Goal: Task Accomplishment & Management: Use online tool/utility

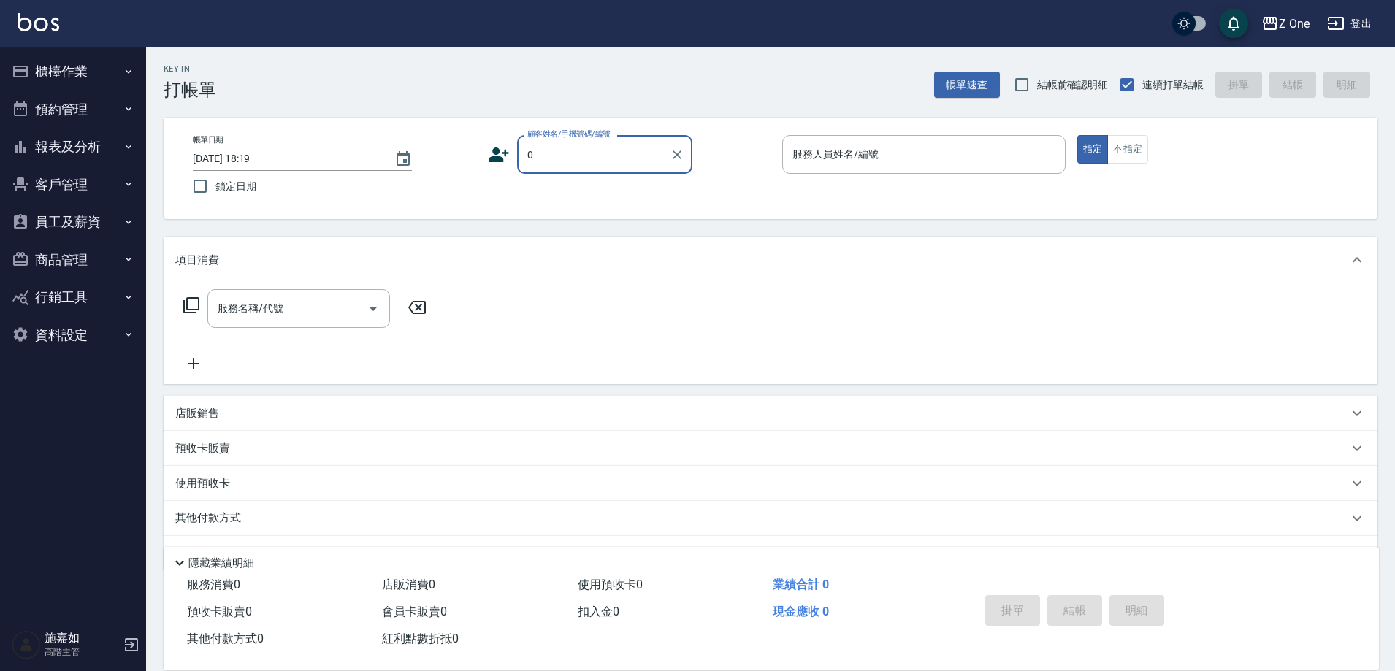
type input "新客人 姓名未設定/0/null"
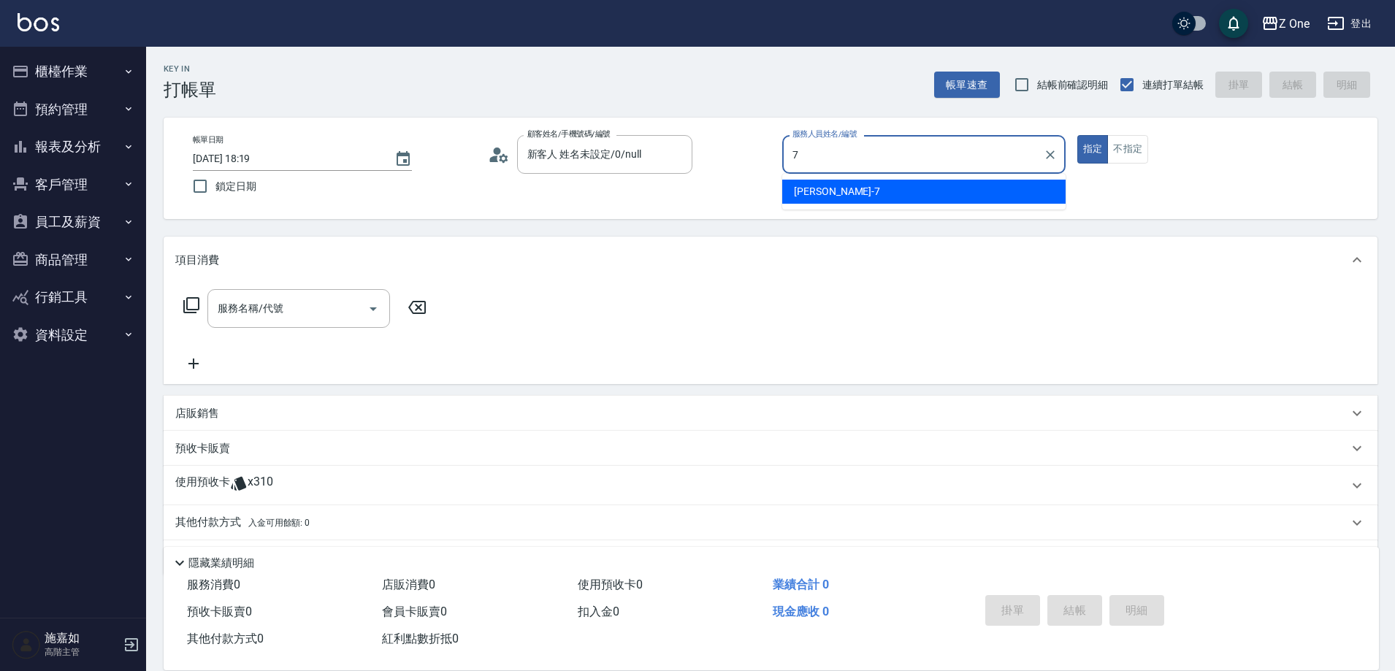
type input "[PERSON_NAME]-7"
type button "true"
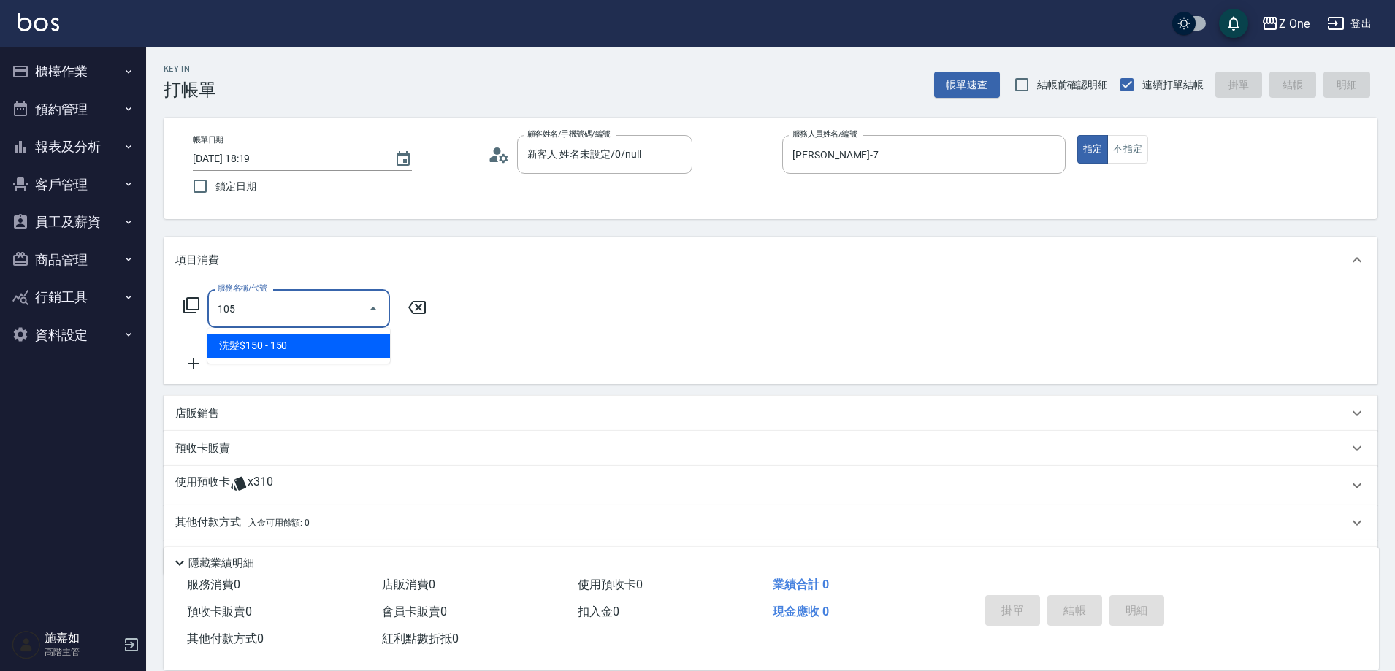
type input "洗髮$150(105)"
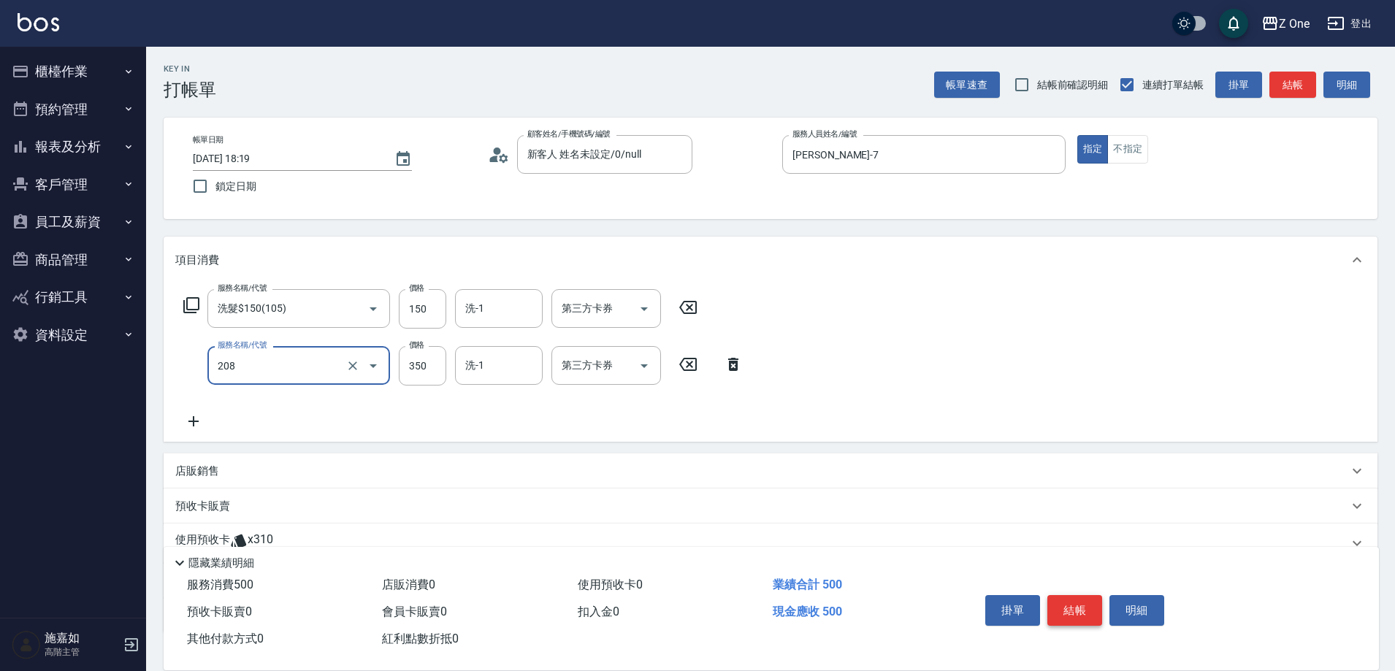
type input "剪髮$350(208)"
click at [1085, 602] on button "結帳" at bounding box center [1074, 610] width 55 height 31
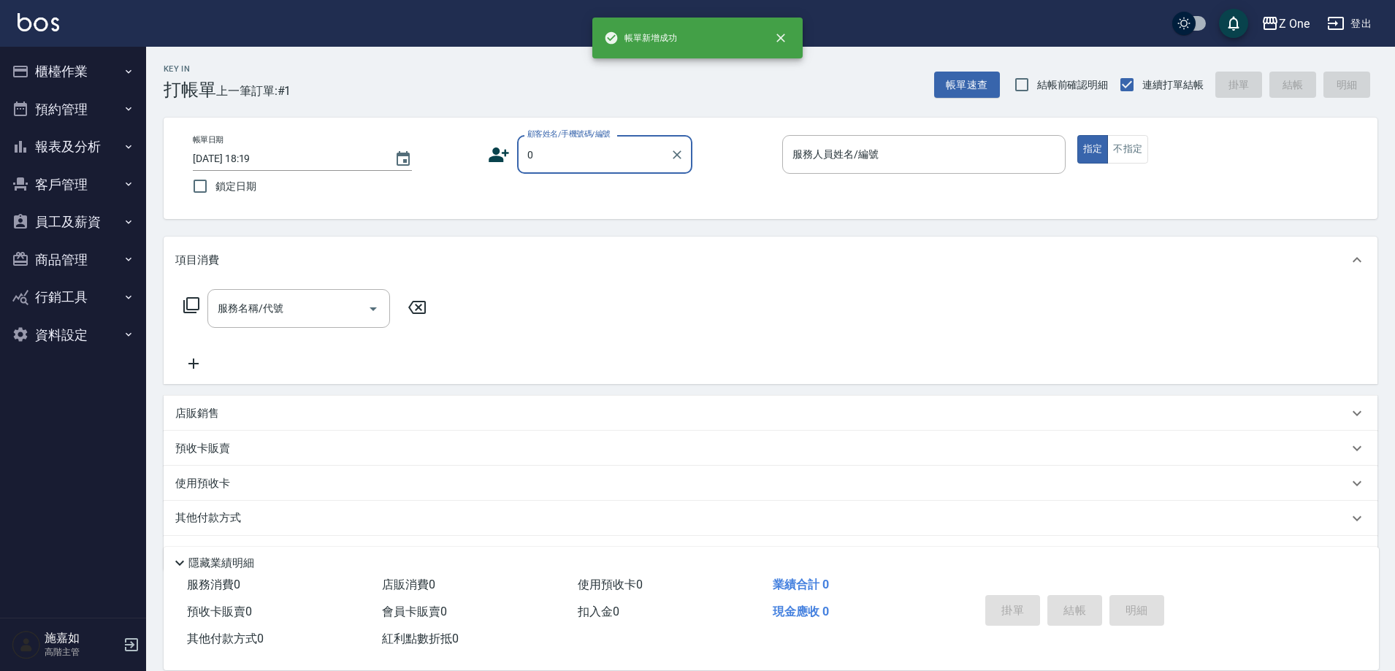
type input "新客人 姓名未設定/0/null"
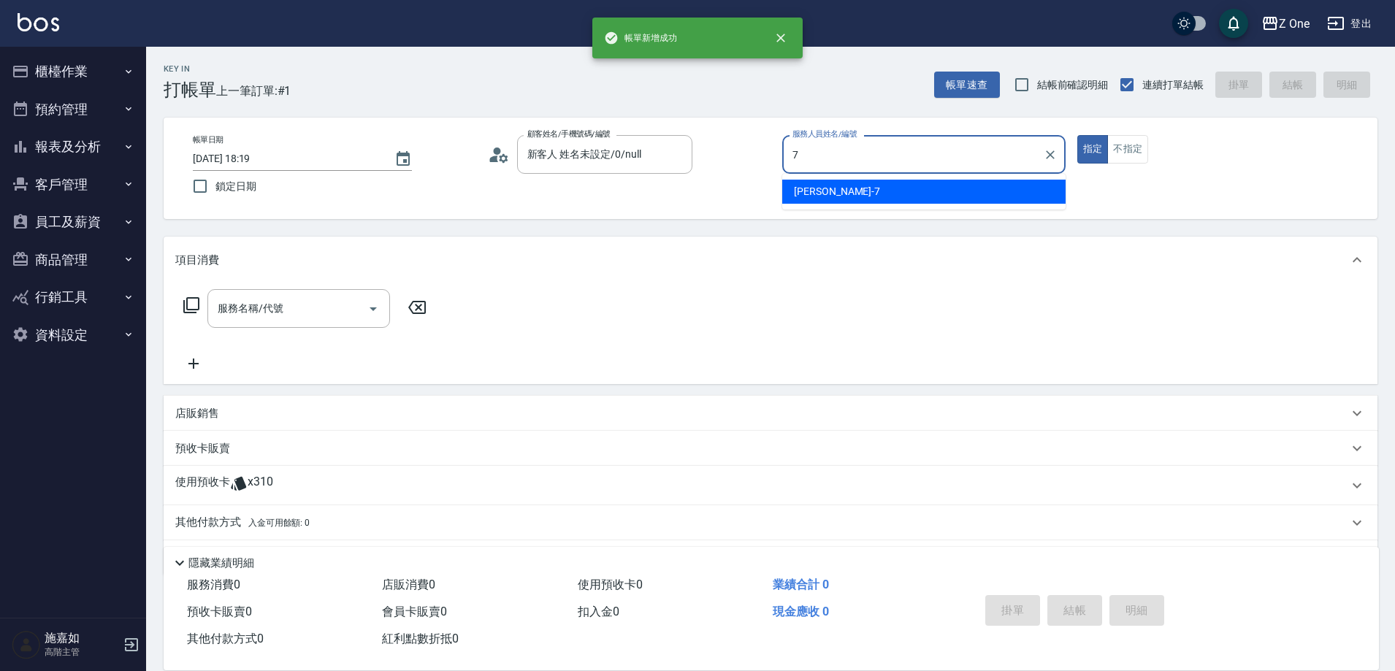
type input "[PERSON_NAME]-7"
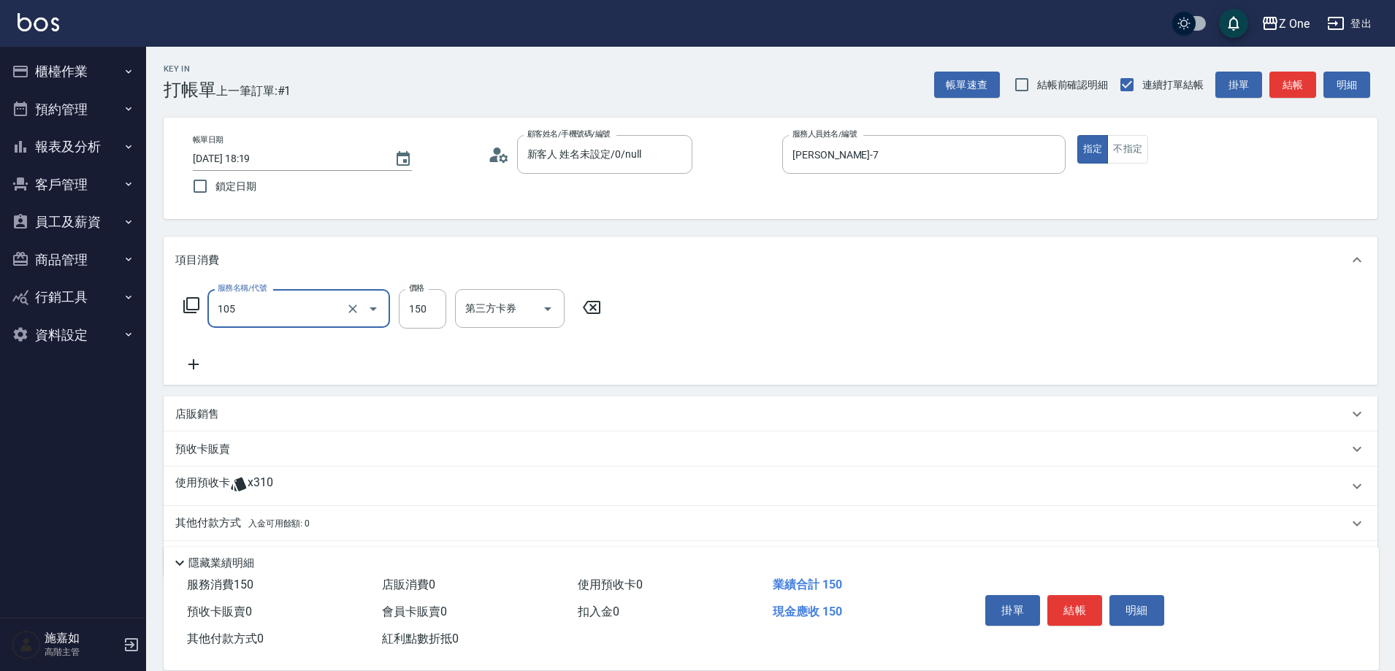
type input "洗髮$150(105)"
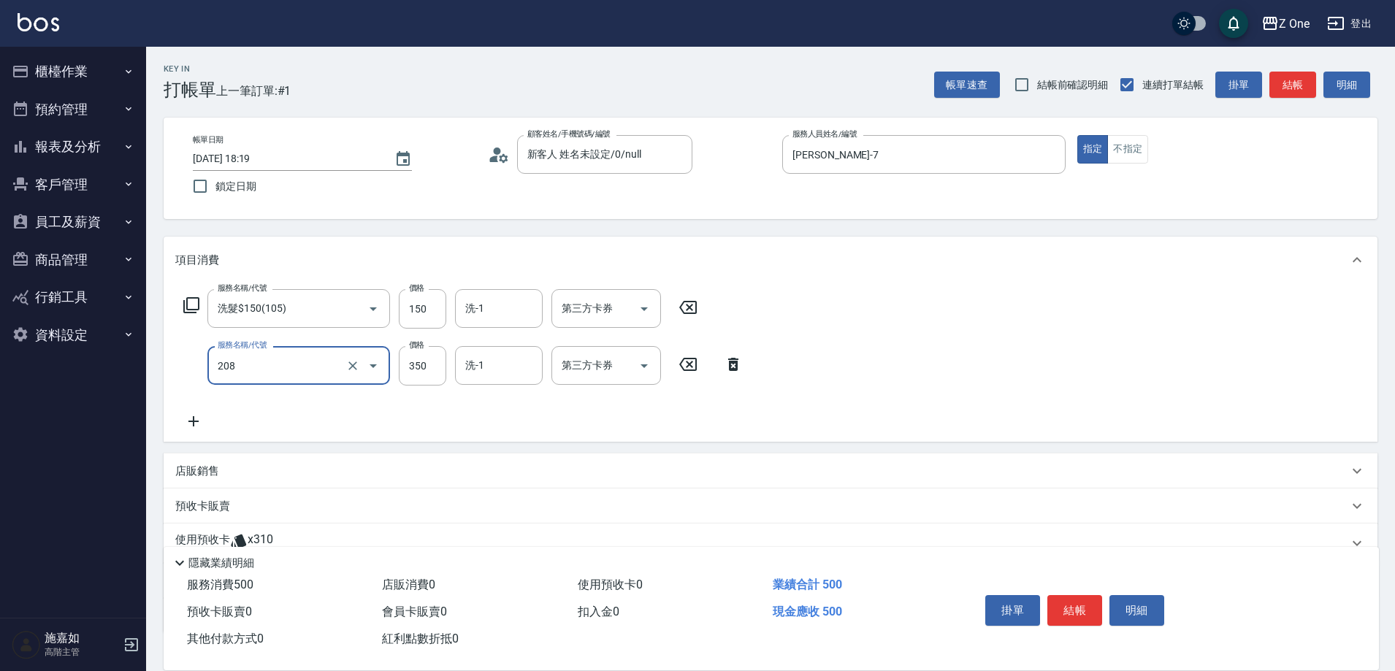
type input "剪髮$350(208)"
click at [1087, 595] on button "結帳" at bounding box center [1074, 610] width 55 height 31
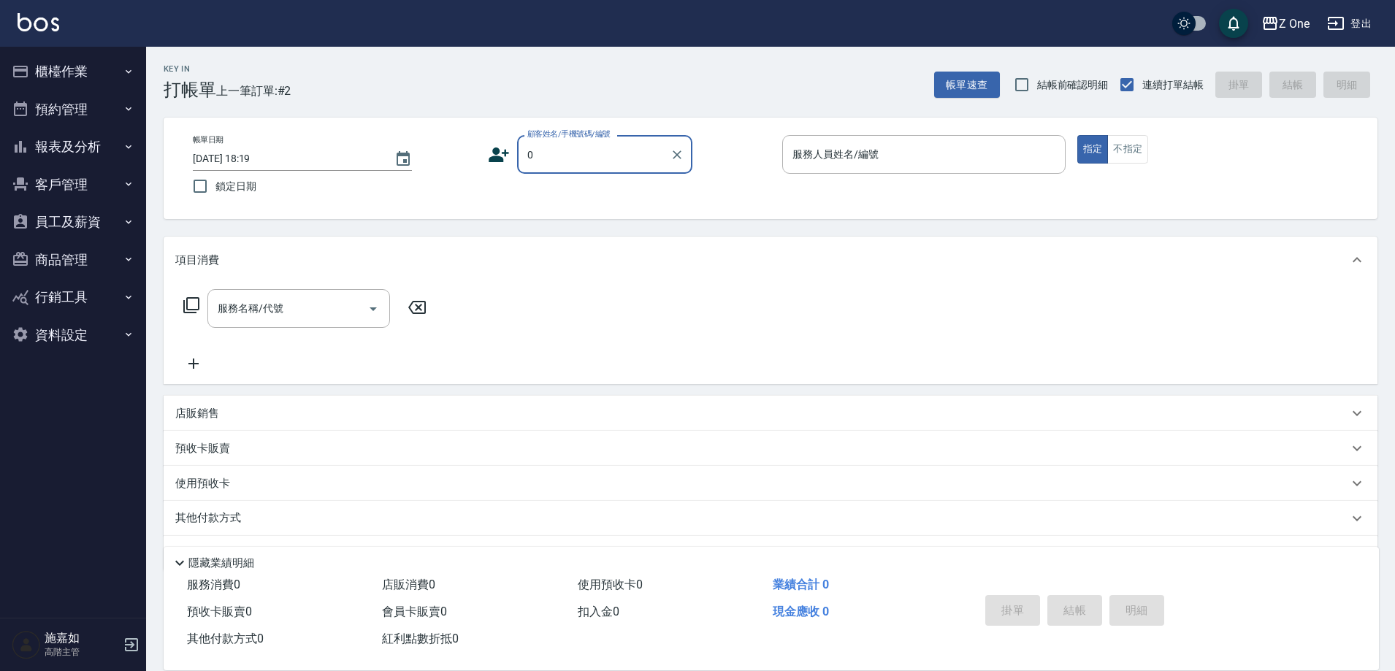
type input "新客人 姓名未設定/0/null"
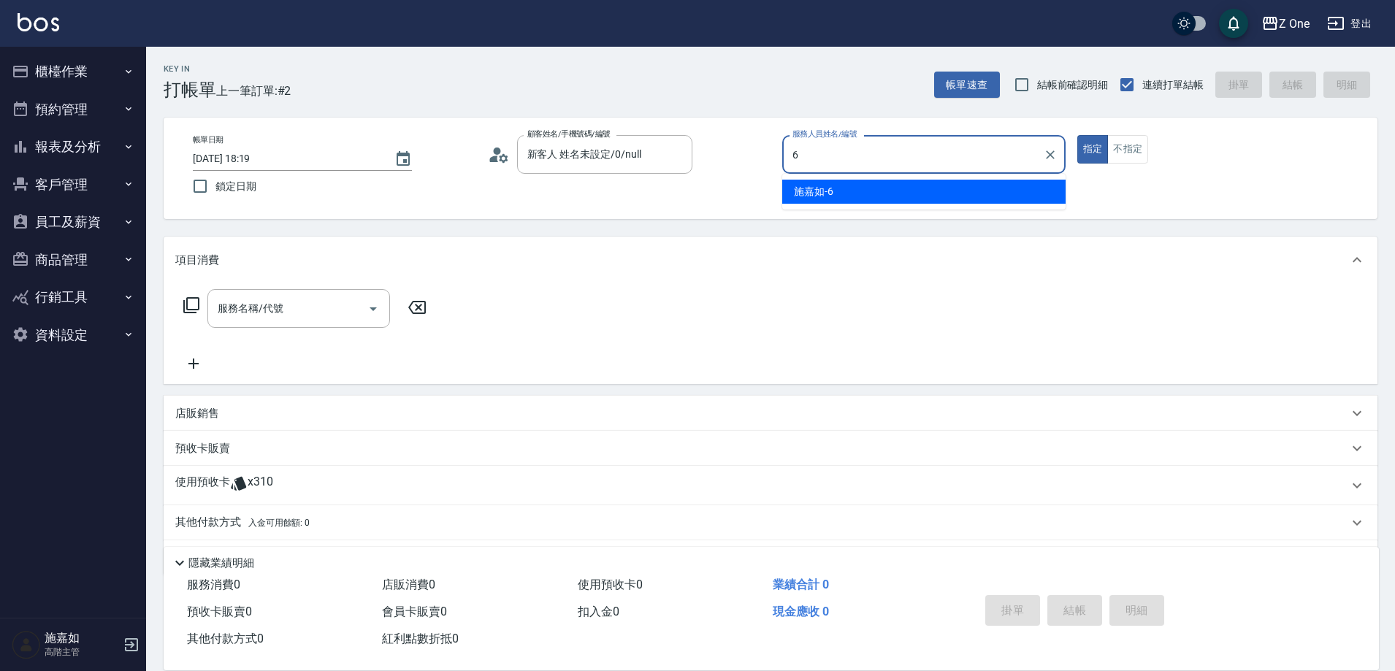
type input "施嘉如-6"
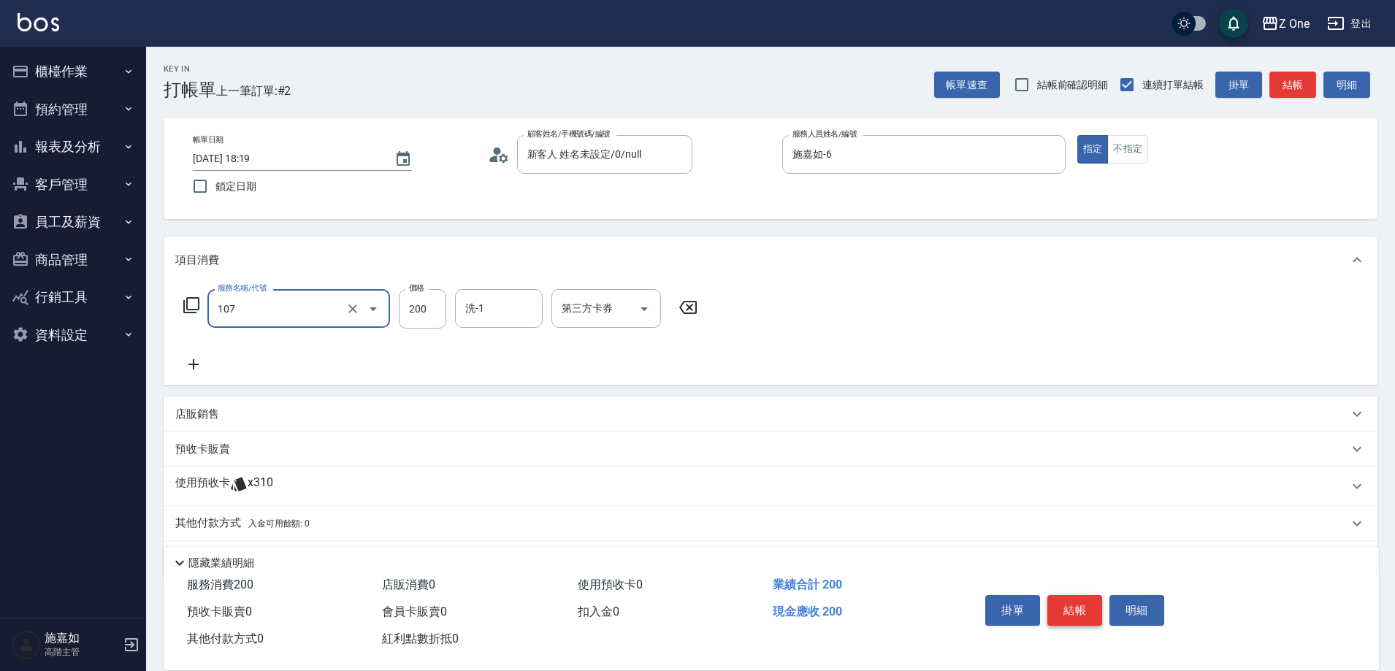
type input "洗髮$200(107)"
click at [1086, 609] on button "結帳" at bounding box center [1074, 610] width 55 height 31
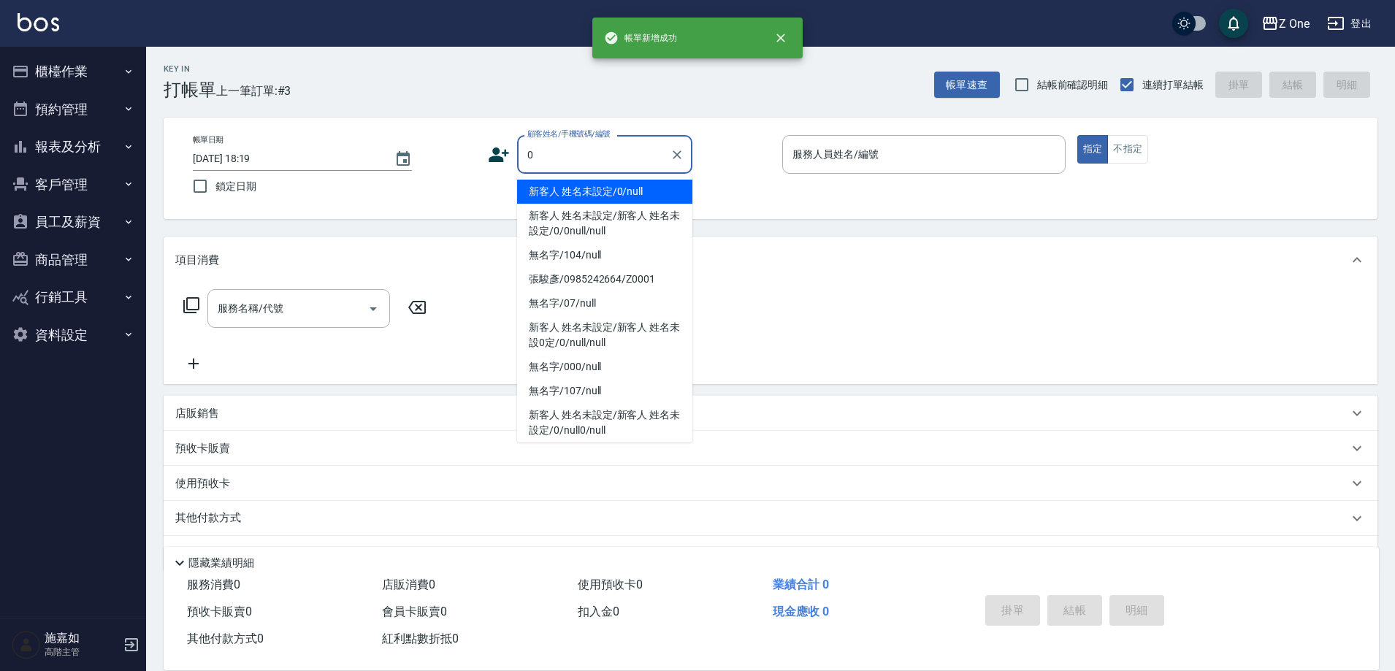
type input "新客人 姓名未設定/0/null"
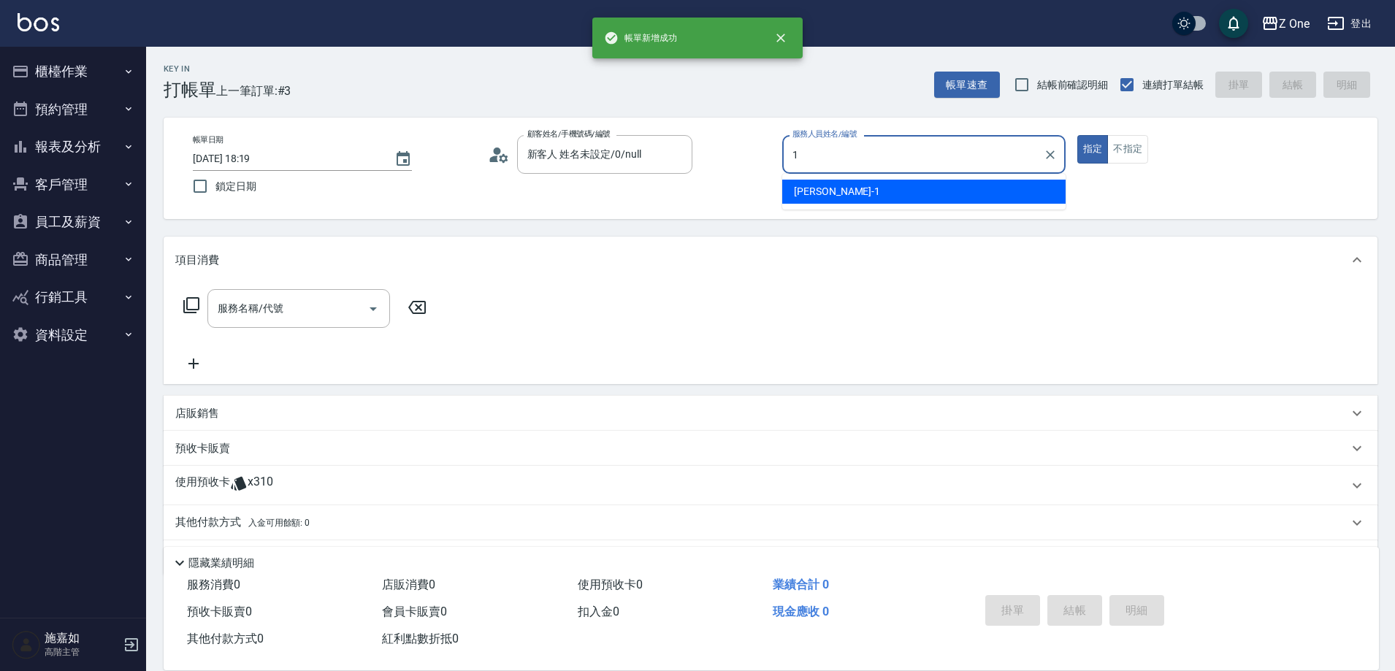
type input "[PERSON_NAME]-1"
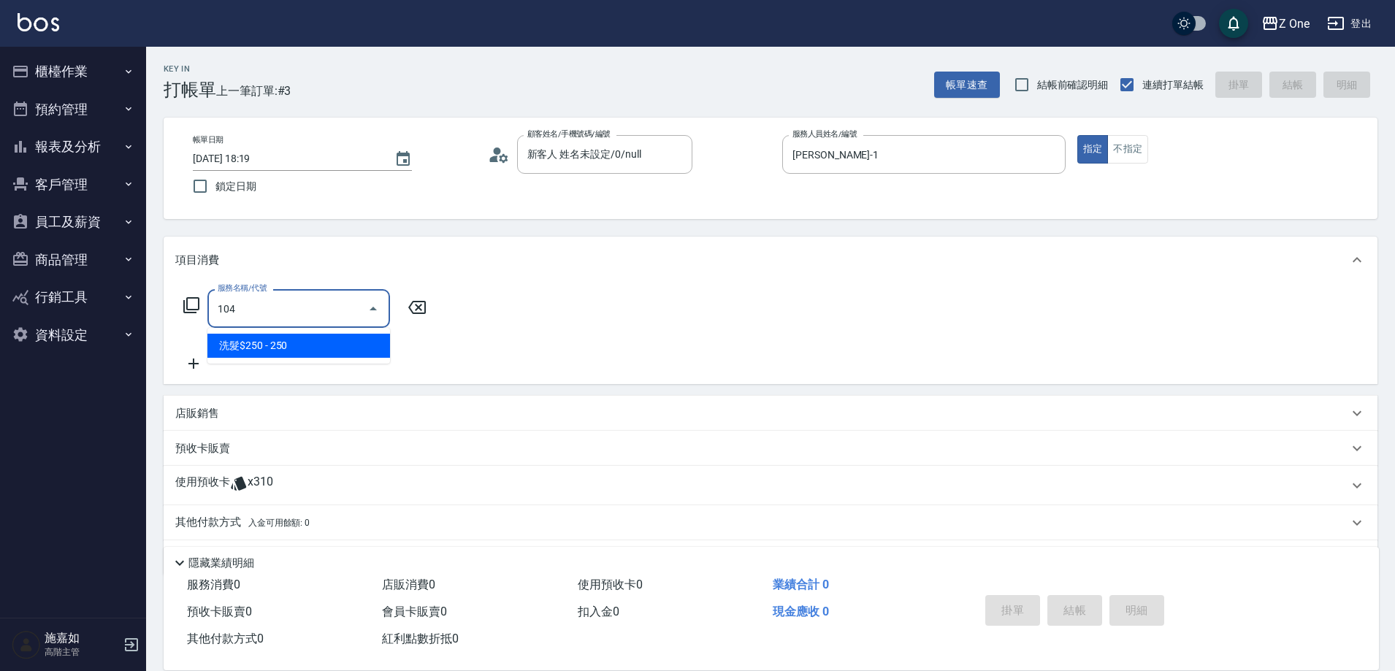
type input "洗髮$250(104)"
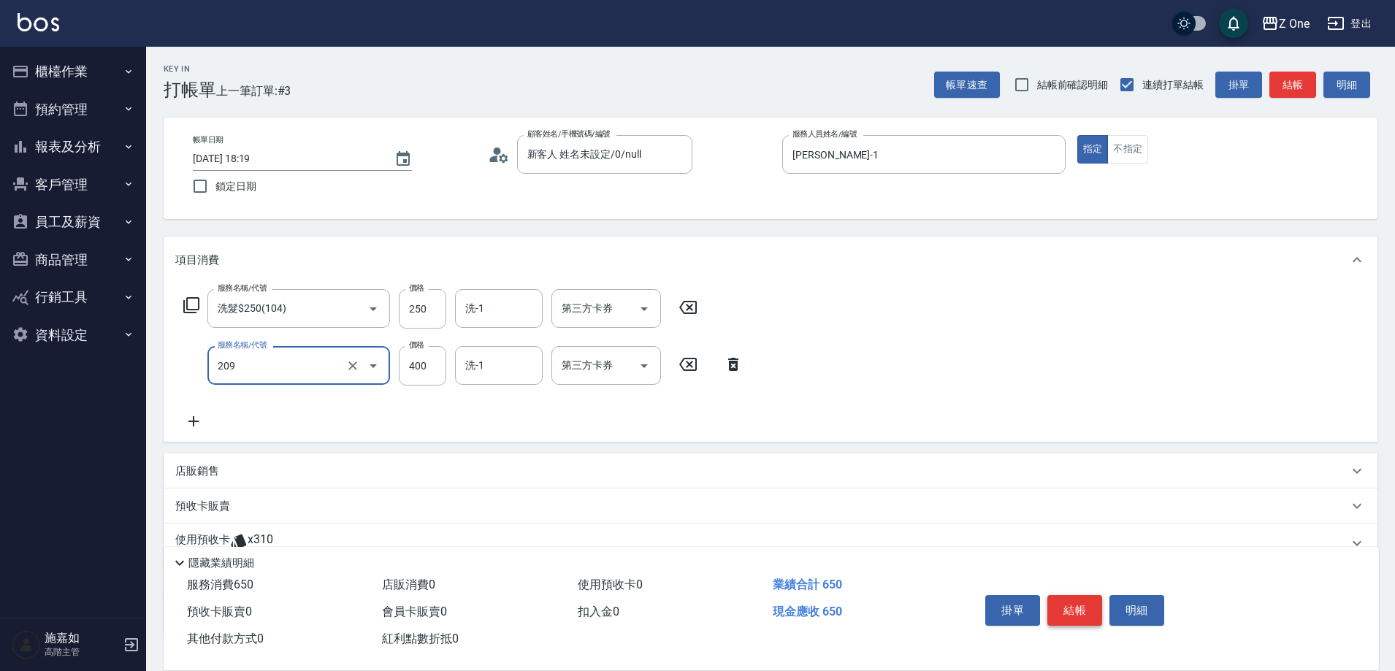
type input "剪髮$400(209)"
type input "500"
click at [1086, 609] on button "結帳" at bounding box center [1074, 610] width 55 height 31
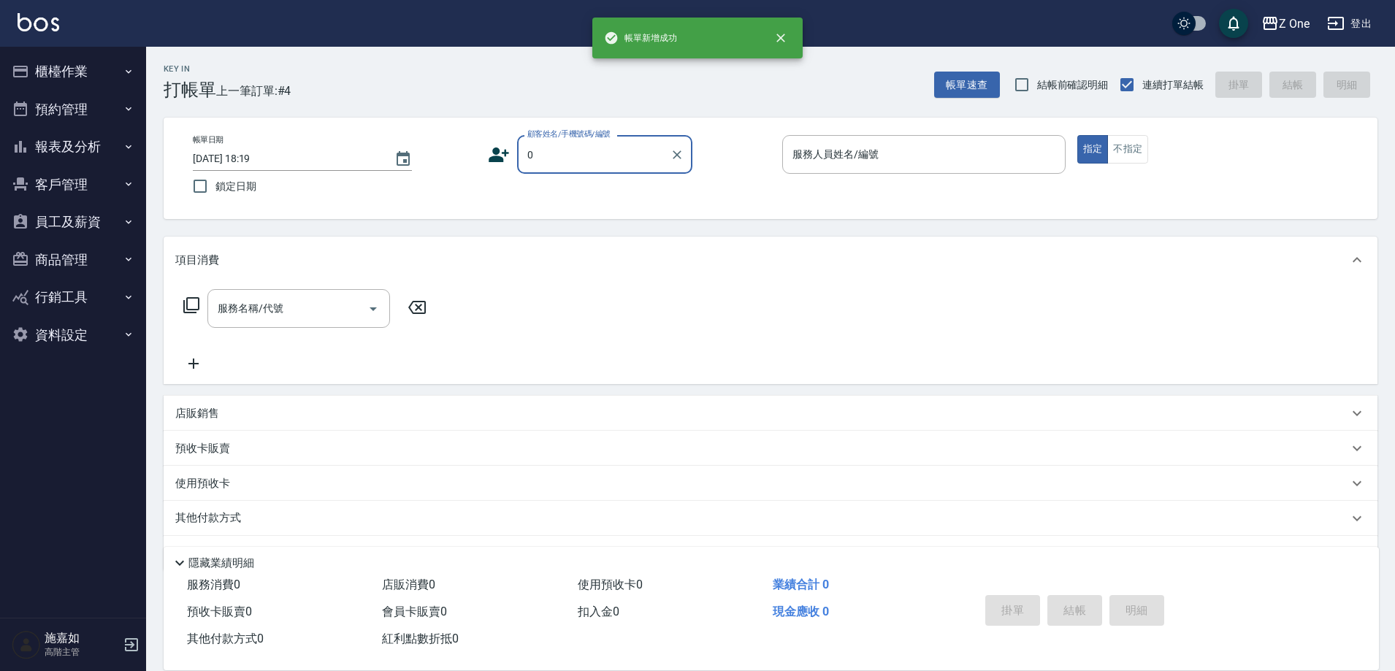
type input "新客人 姓名未設定/0/null"
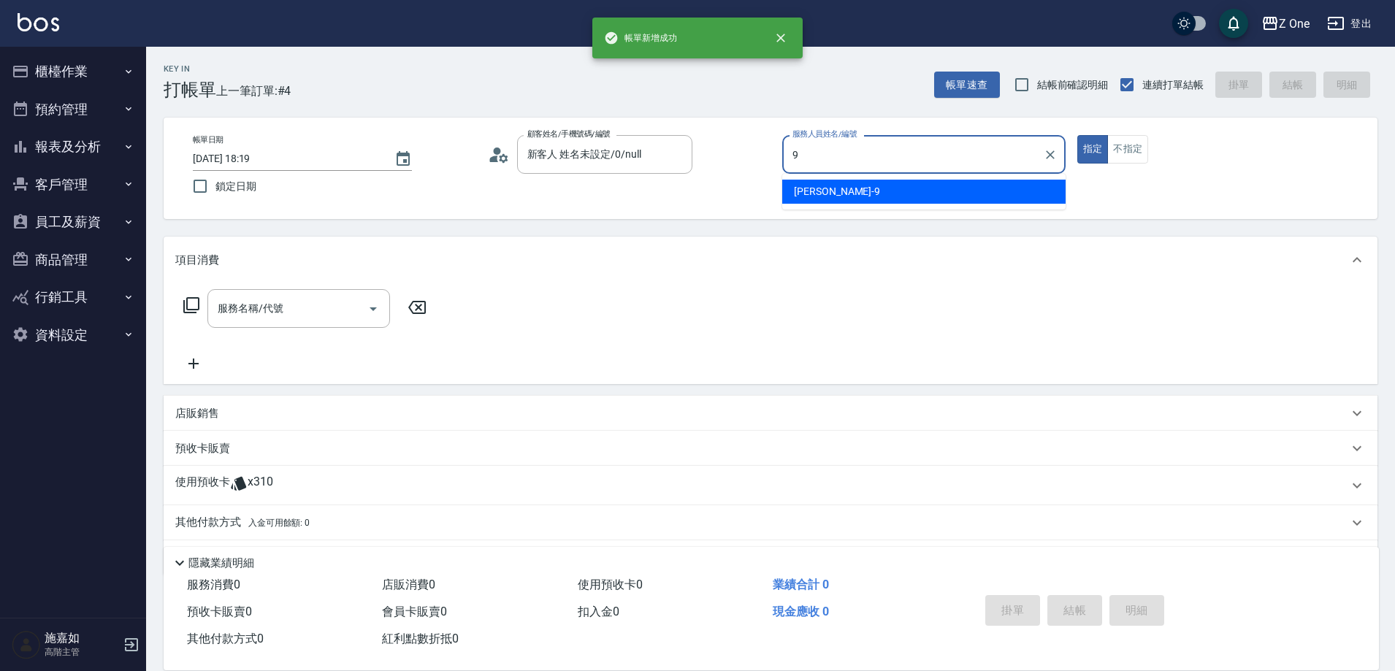
type input "[PERSON_NAME]-9"
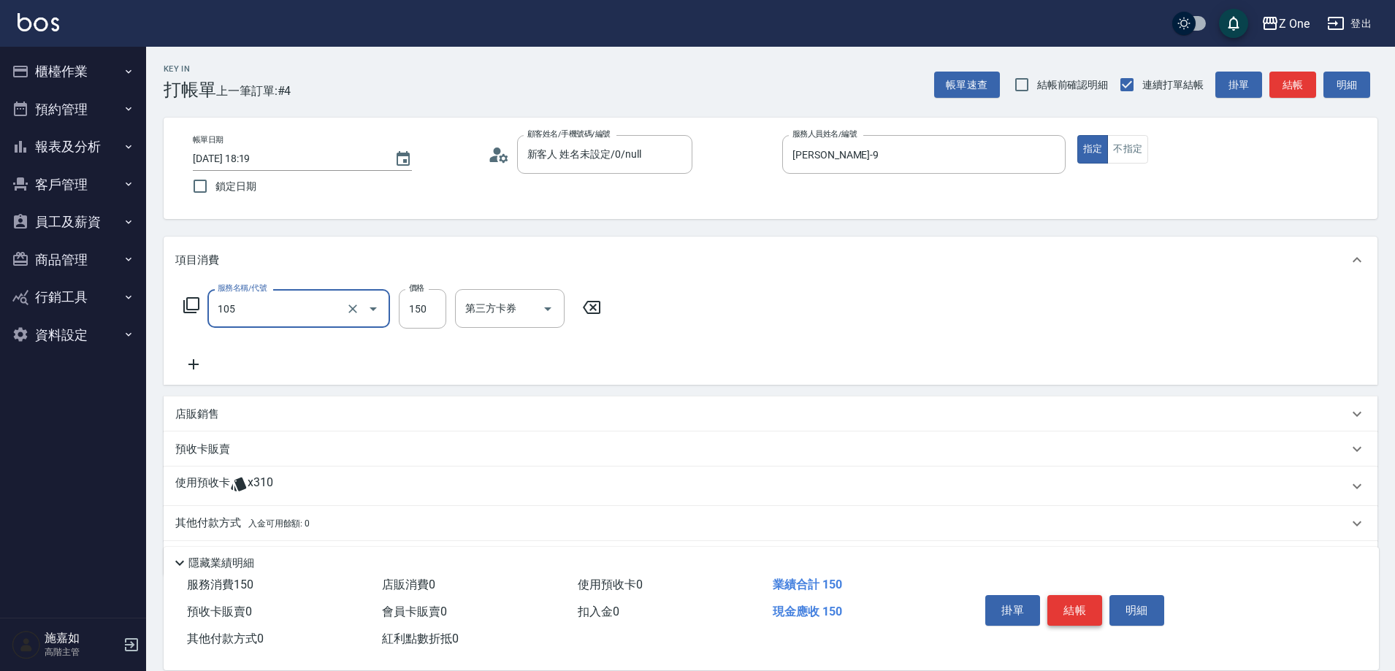
type input "洗髮$150(105)"
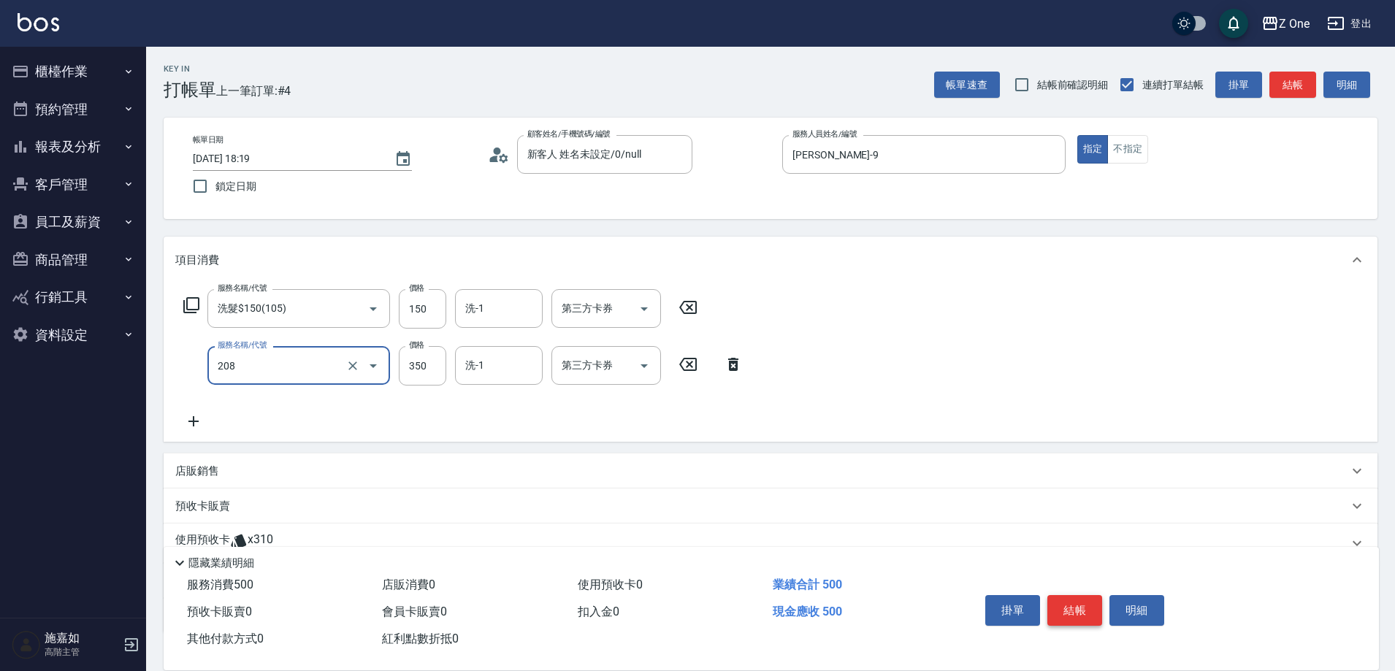
type input "剪髮$350(208)"
click at [1086, 609] on button "結帳" at bounding box center [1074, 610] width 55 height 31
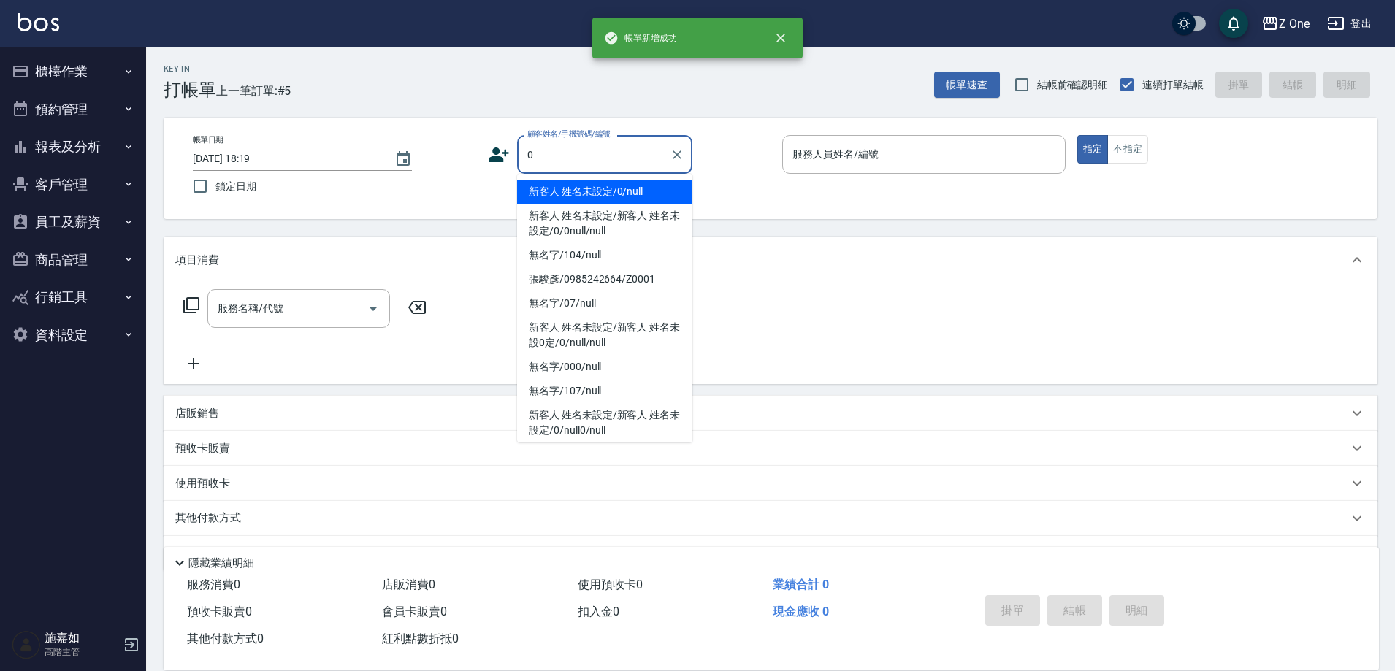
type input "新客人 姓名未設定/0/null"
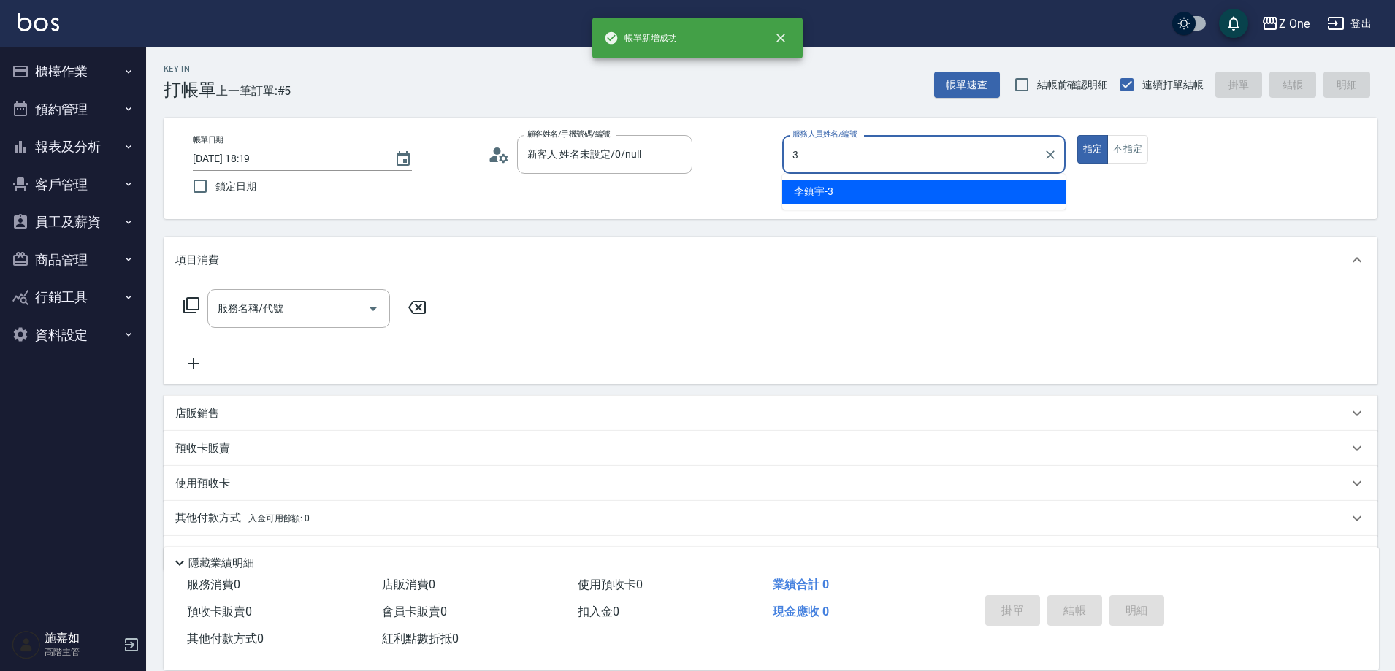
type input "李鎮宇-3"
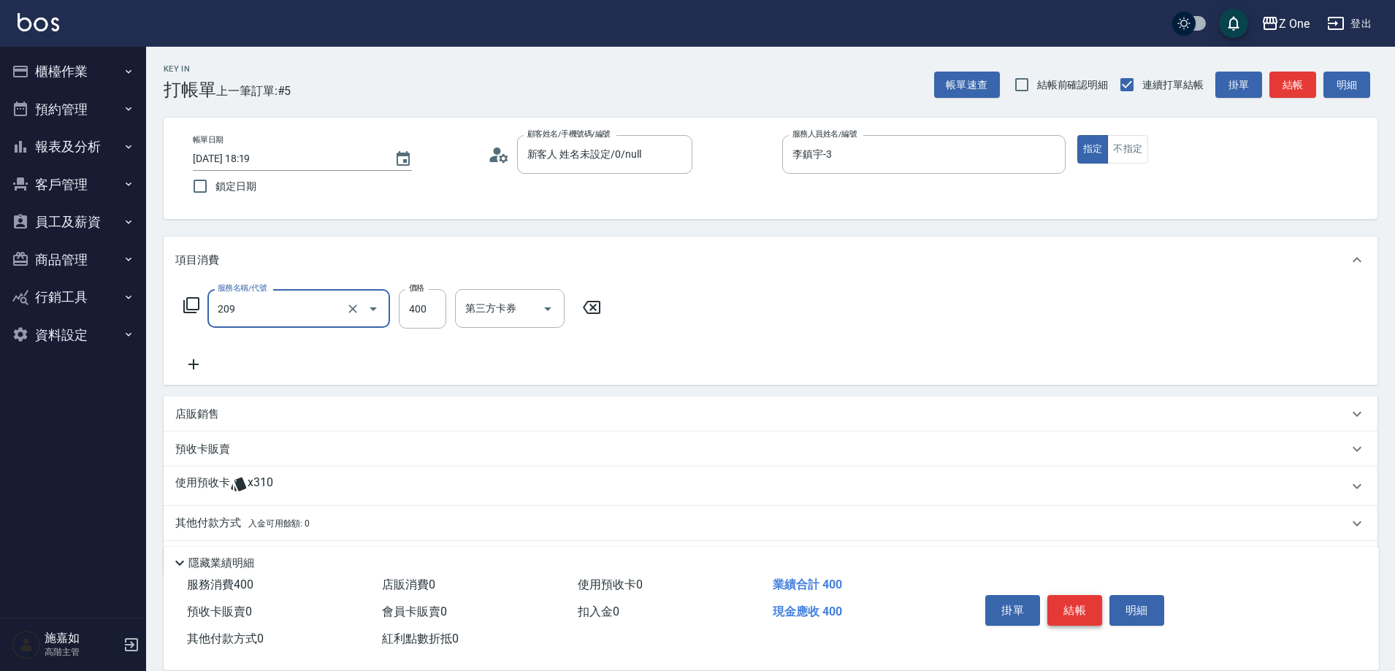
type input "剪髮$400(209)"
type input "500"
click at [1086, 609] on button "結帳" at bounding box center [1074, 610] width 55 height 31
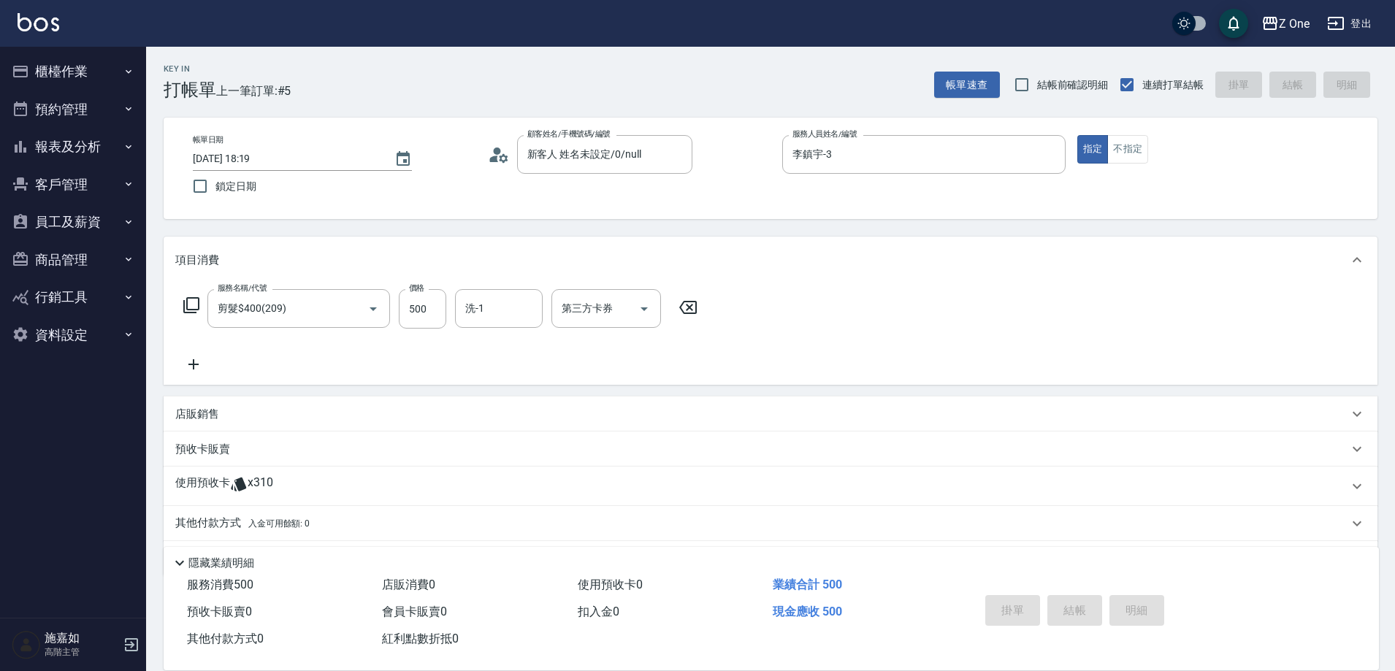
type input "[DATE] 18:20"
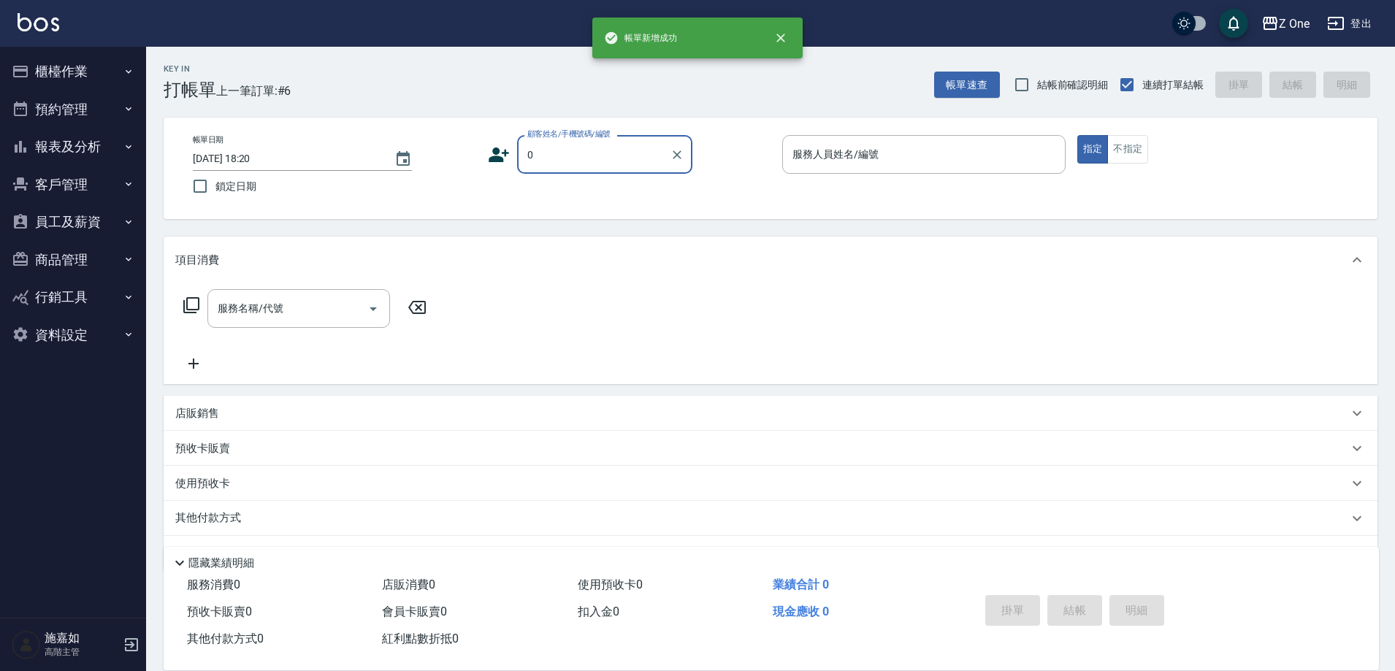
type input "新客人 姓名未設定/0/null"
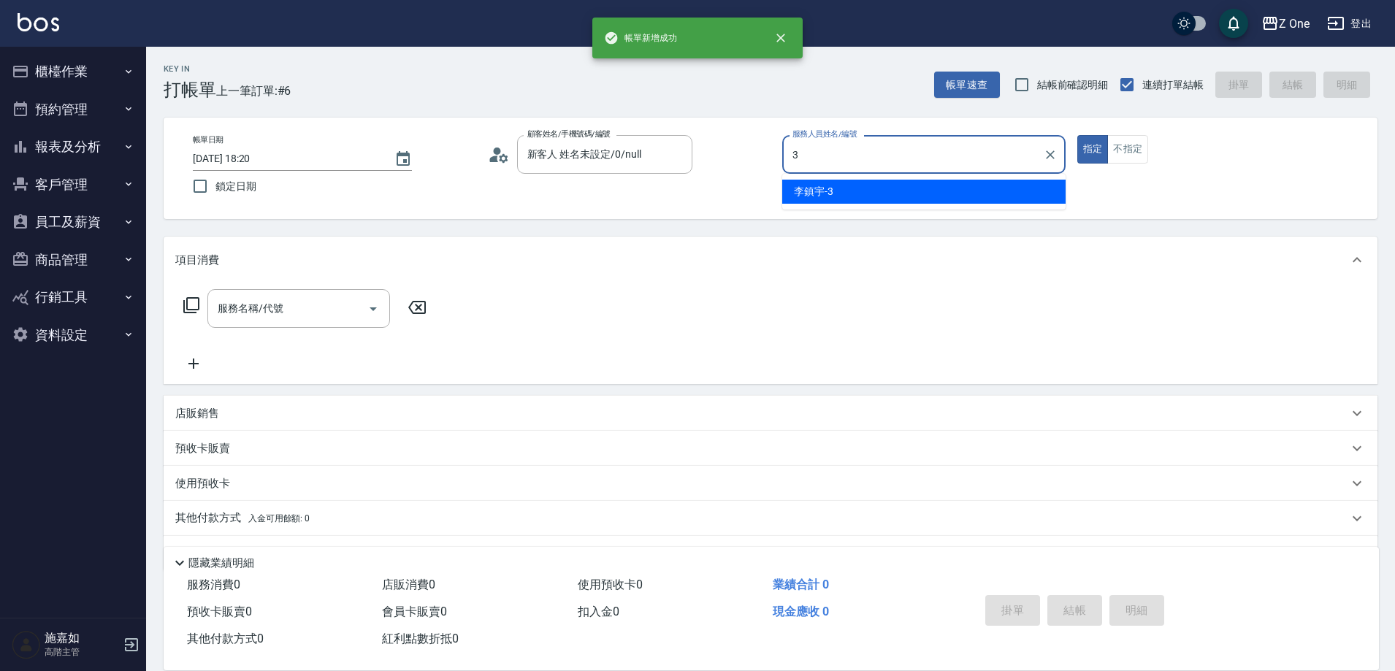
type input "李鎮宇-3"
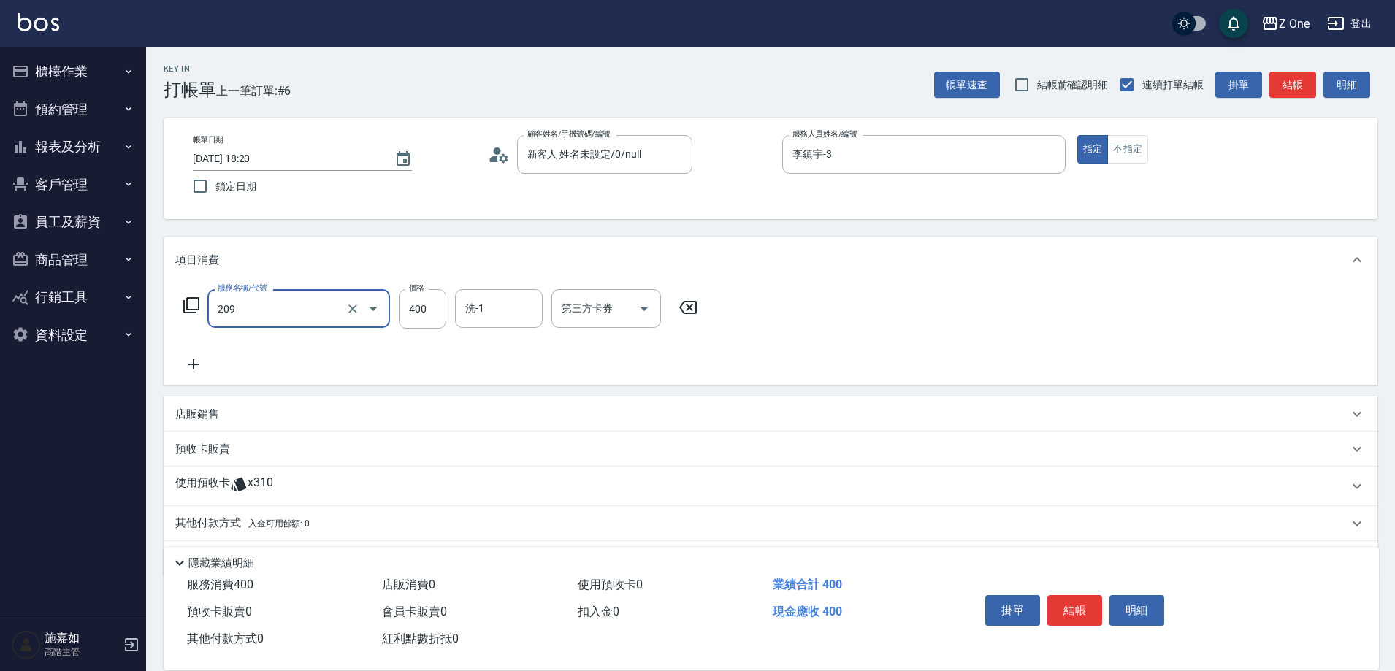
type input "剪髮$400(209)"
type input "500"
click at [1086, 608] on button "結帳" at bounding box center [1074, 610] width 55 height 31
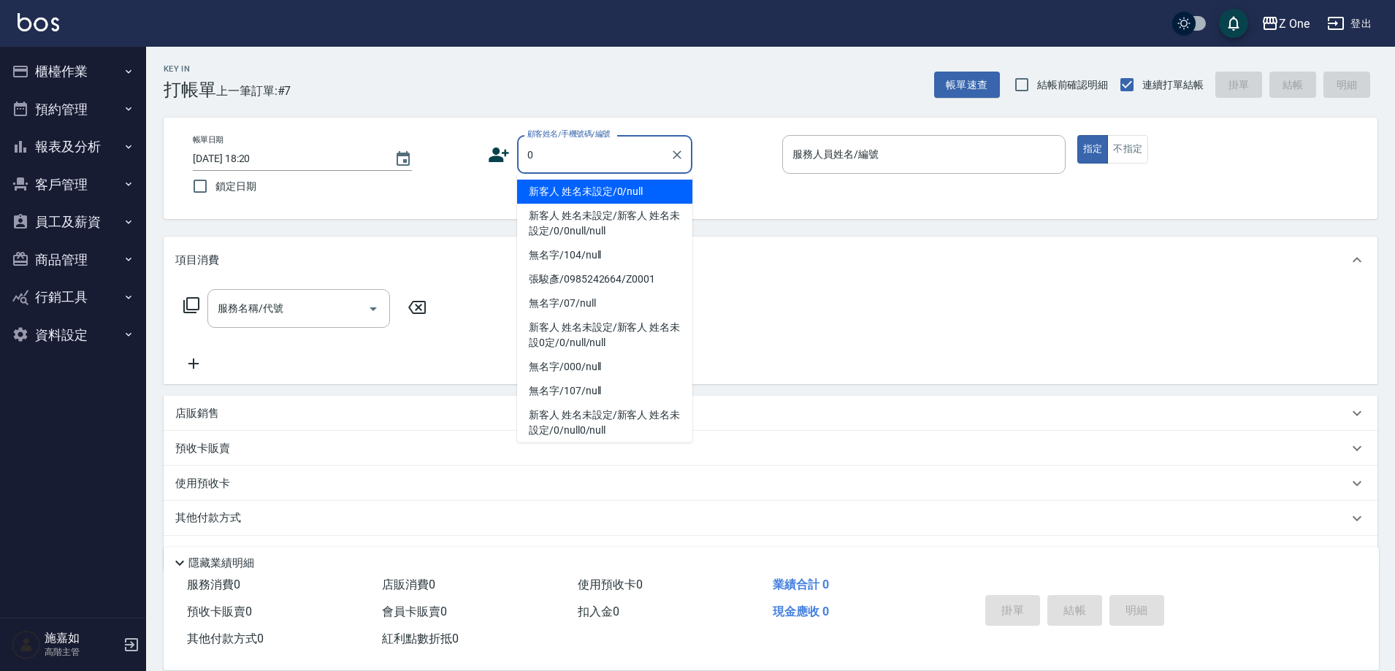
type input "新客人 姓名未設定/0/null"
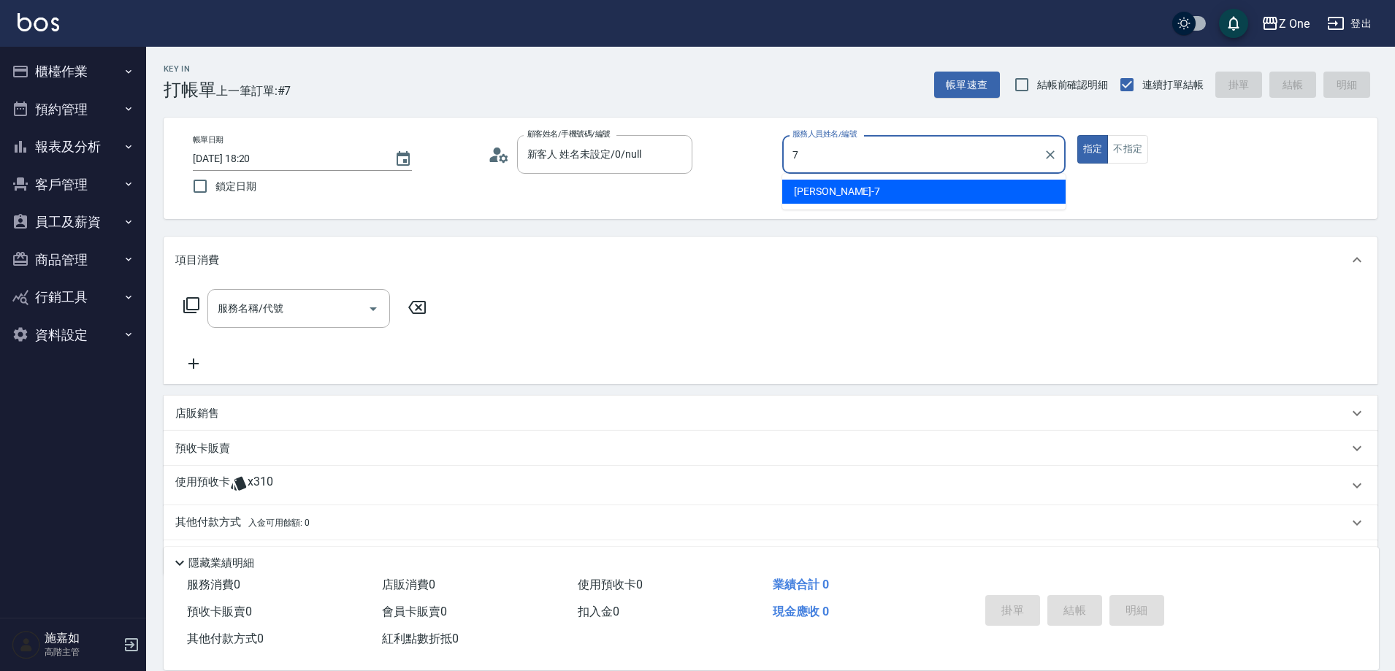
type input "[PERSON_NAME]-7"
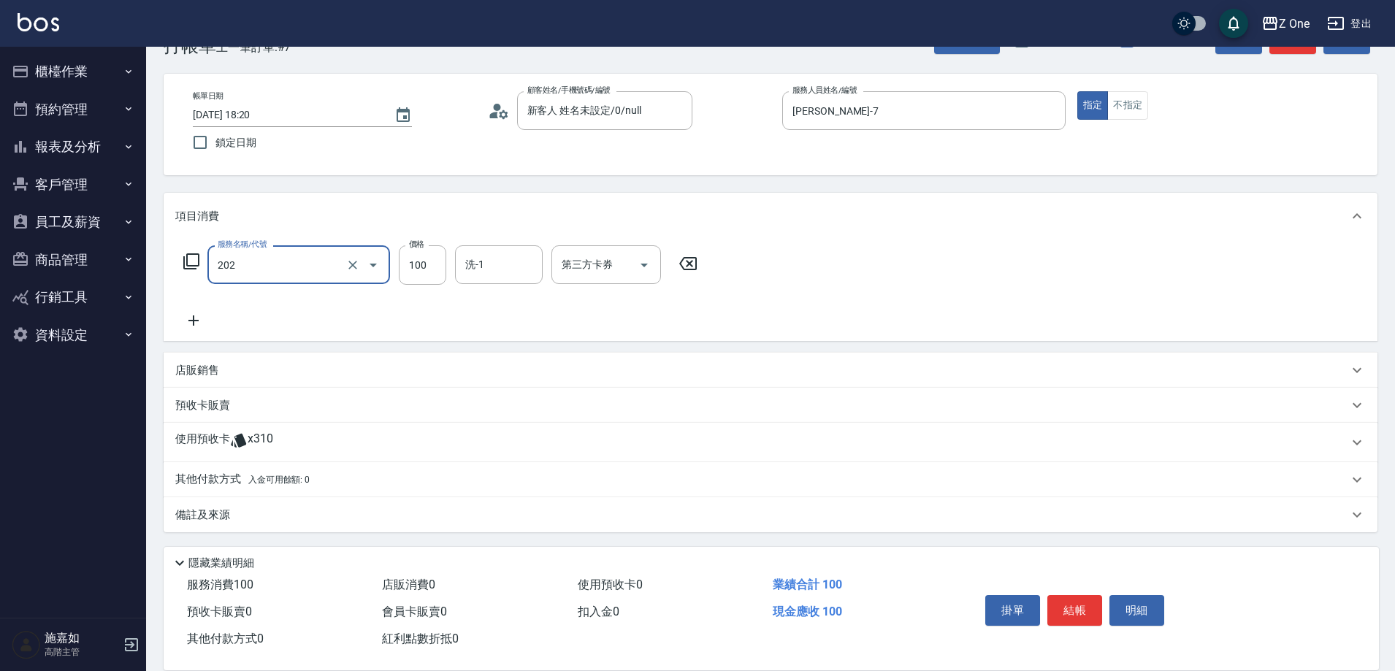
scroll to position [45, 0]
type input "剪髮$100(202)"
click at [222, 474] on p "其他付款方式 入金可用餘額: 0" at bounding box center [242, 478] width 134 height 16
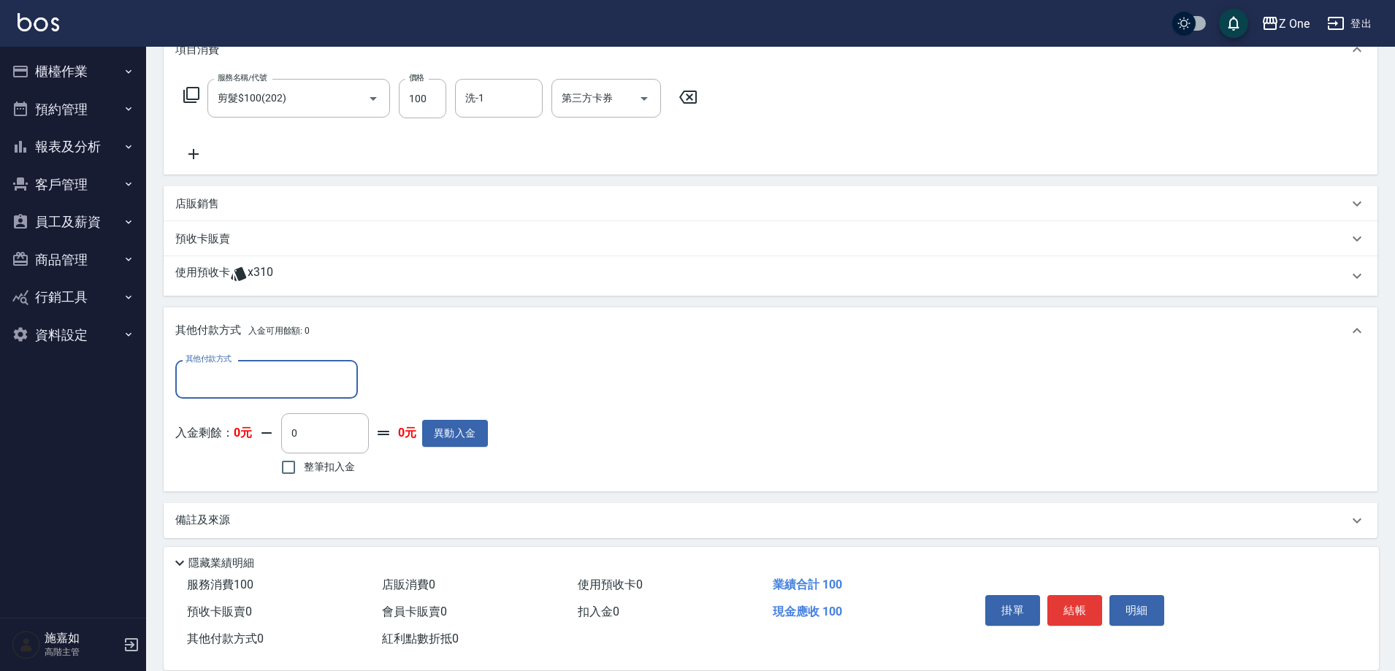
scroll to position [218, 0]
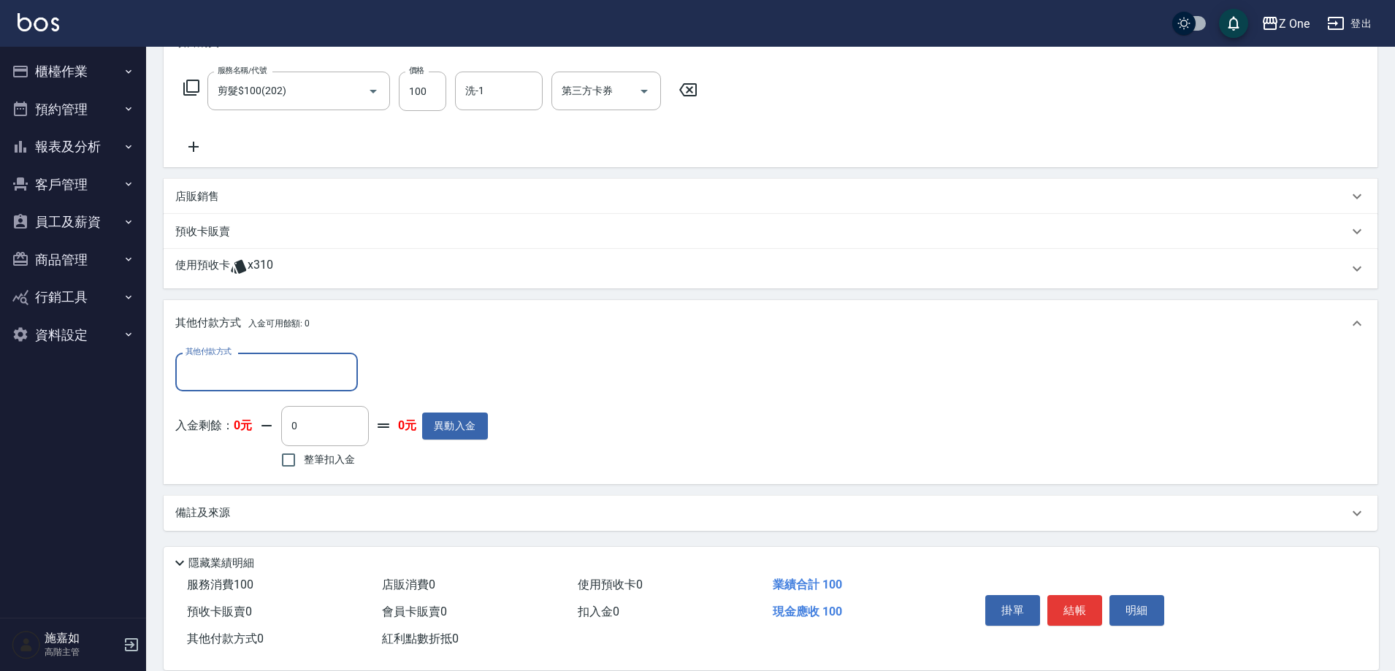
click at [242, 381] on input "其他付款方式" at bounding box center [266, 372] width 169 height 26
click at [229, 448] on span "信用卡" at bounding box center [266, 458] width 183 height 24
type input "信用卡"
type input "100"
click at [1061, 615] on button "結帳" at bounding box center [1074, 610] width 55 height 31
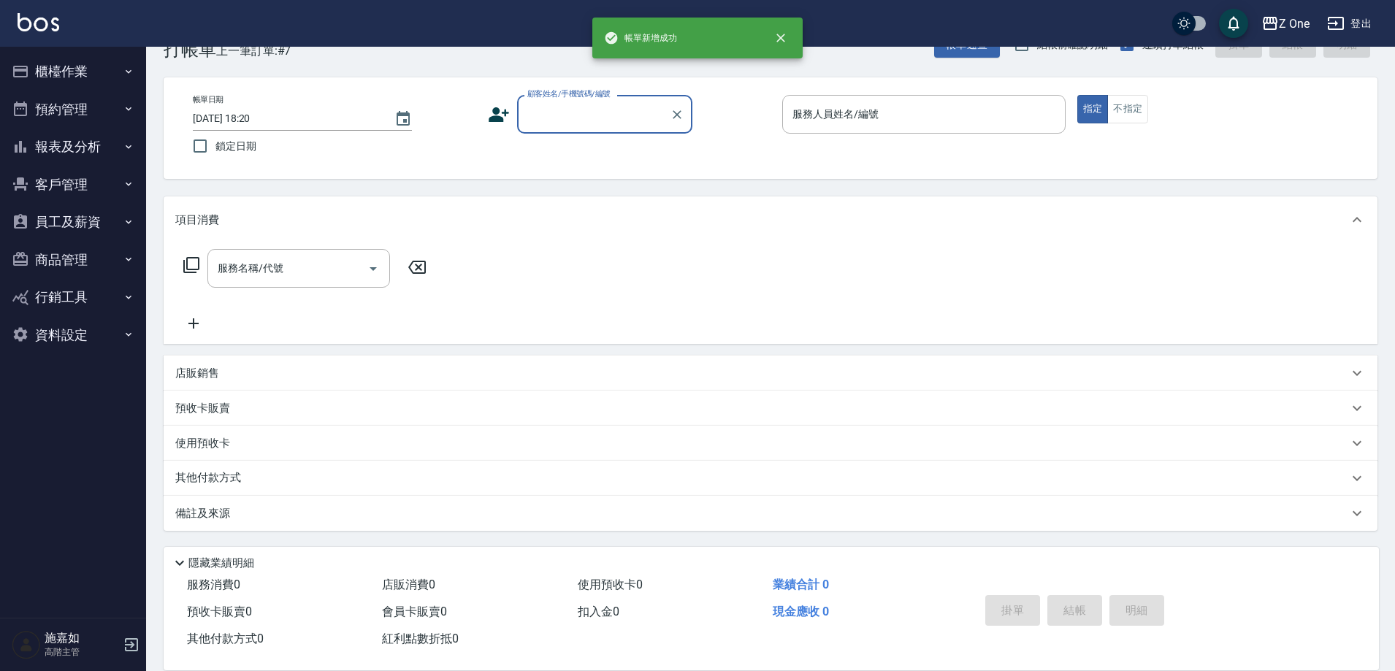
scroll to position [0, 0]
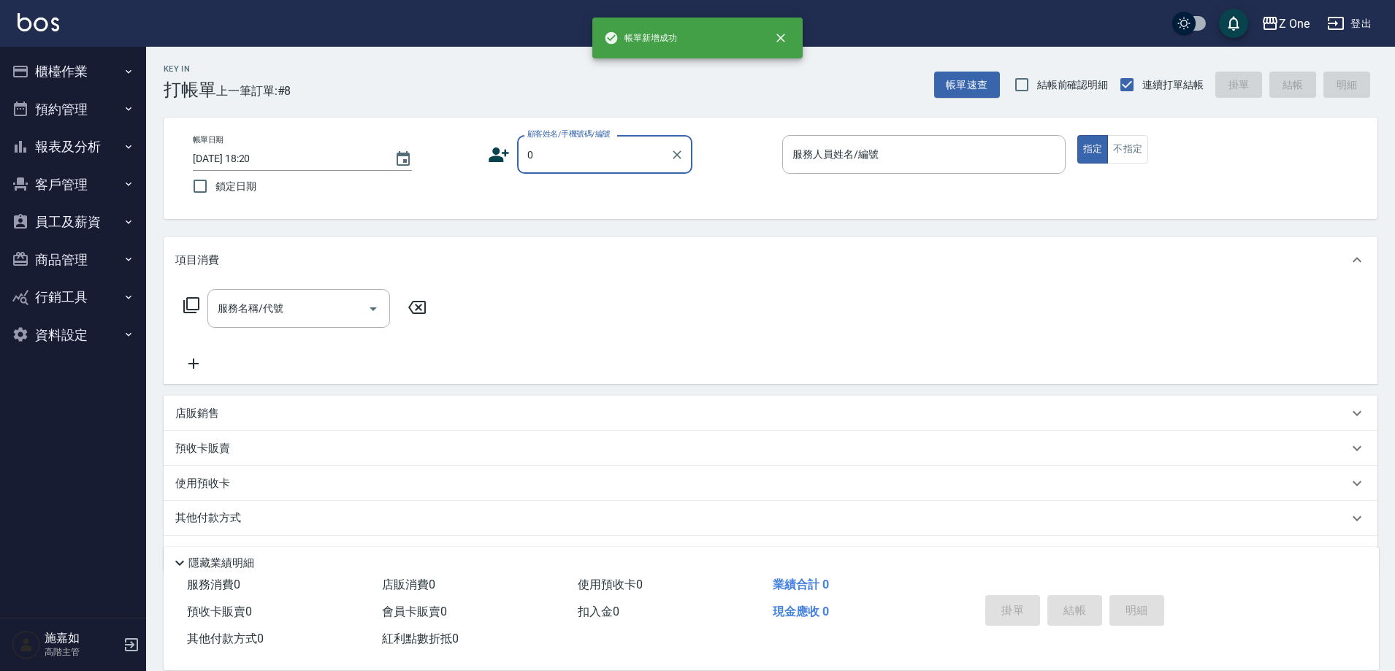
type input "新客人 姓名未設定/0/null"
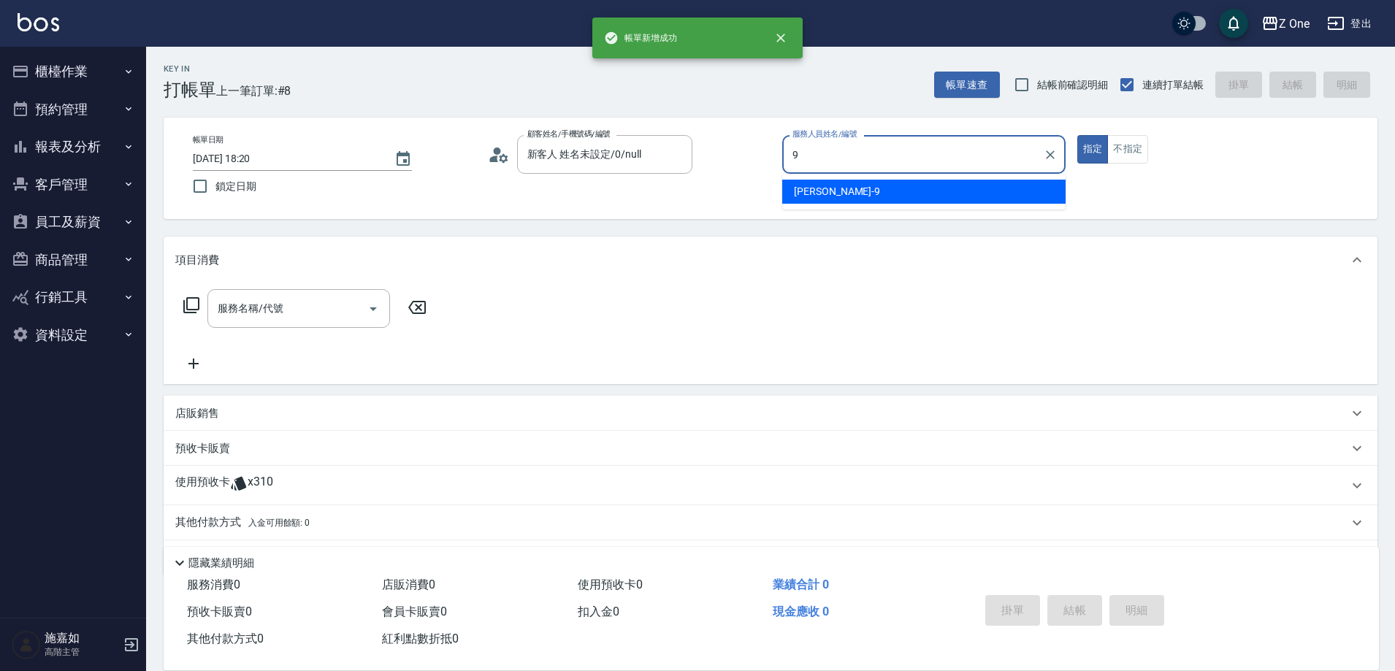
type input "[PERSON_NAME]-9"
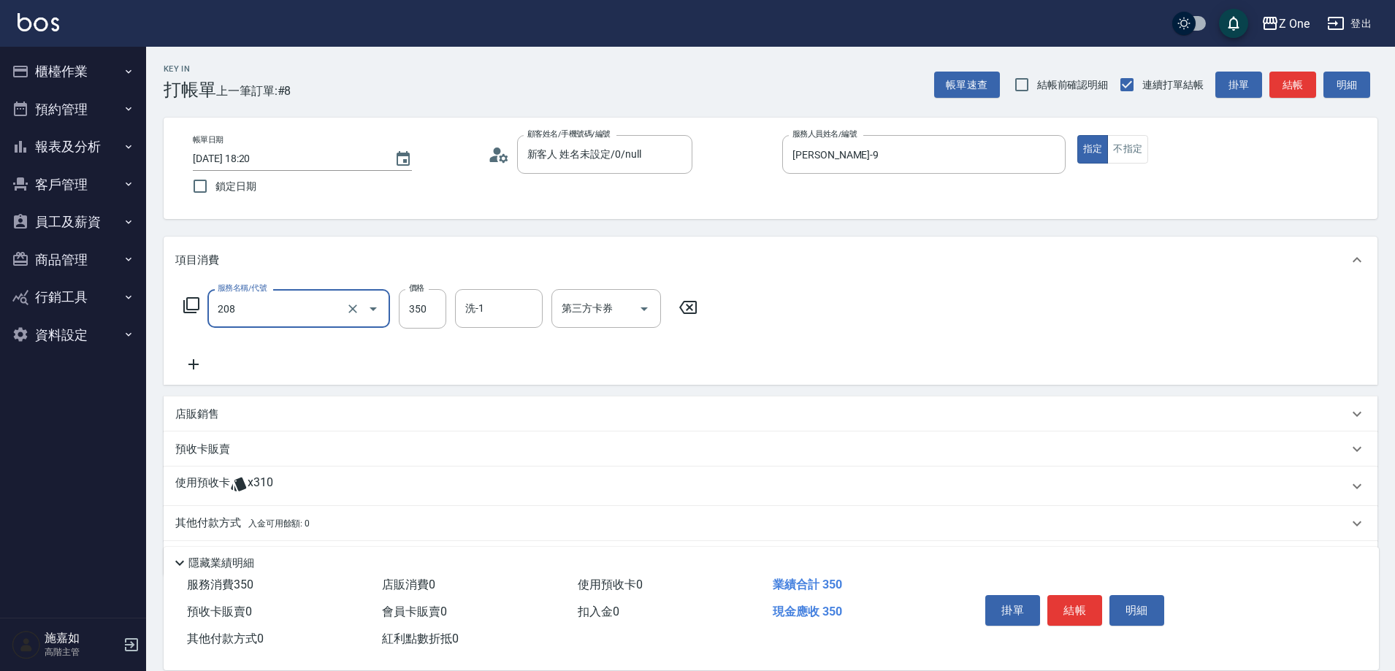
type input "剪髮$350(208)"
click at [1061, 613] on button "結帳" at bounding box center [1074, 610] width 55 height 31
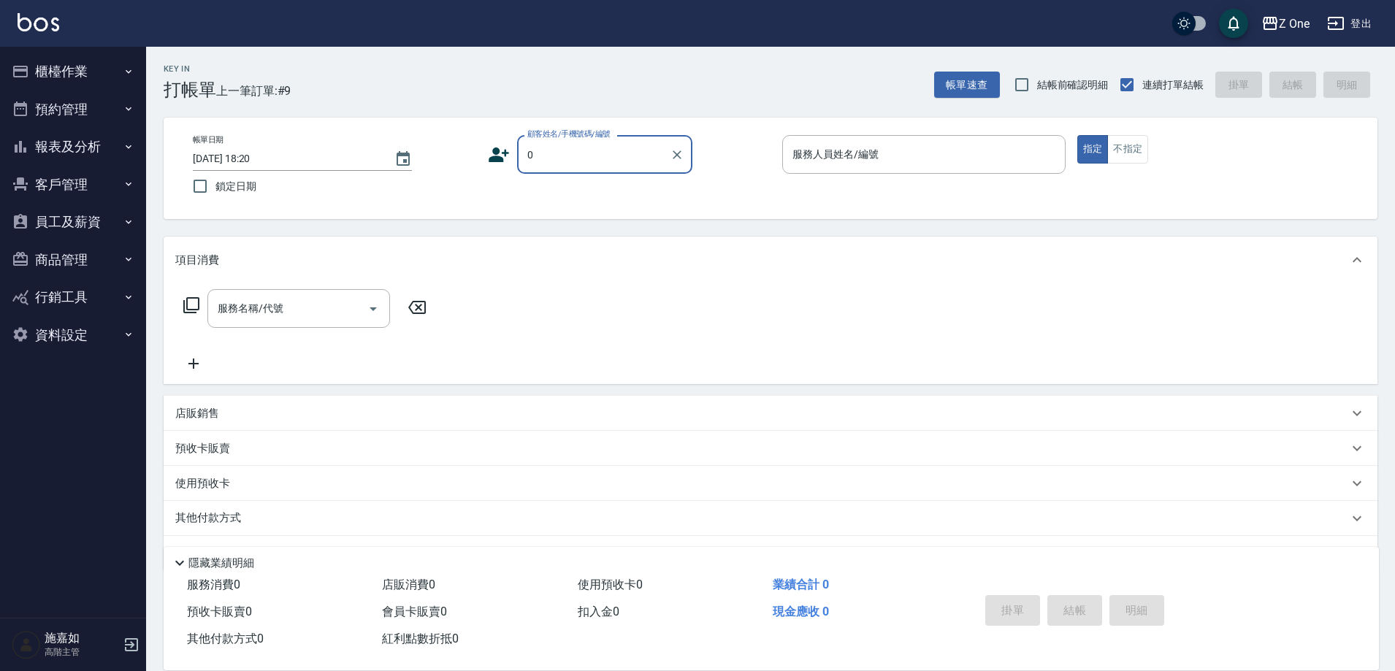
type input "新客人 姓名未設定/0/null"
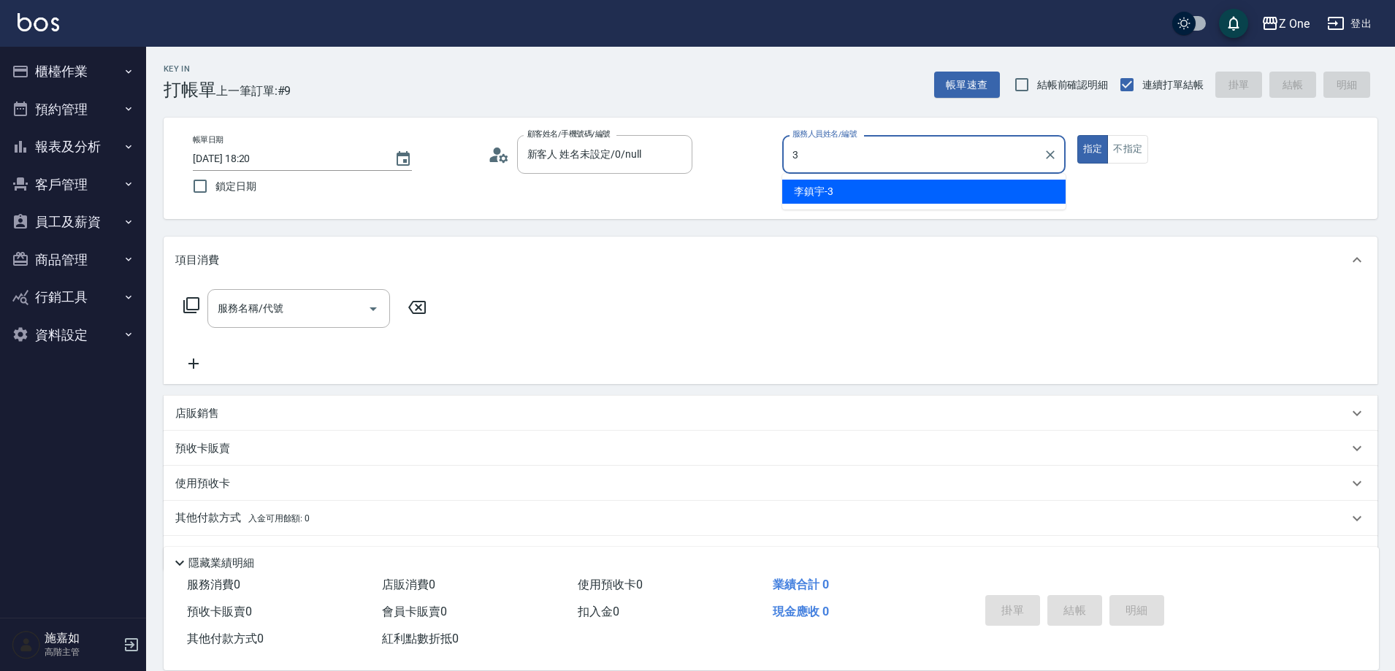
type input "李鎮宇-3"
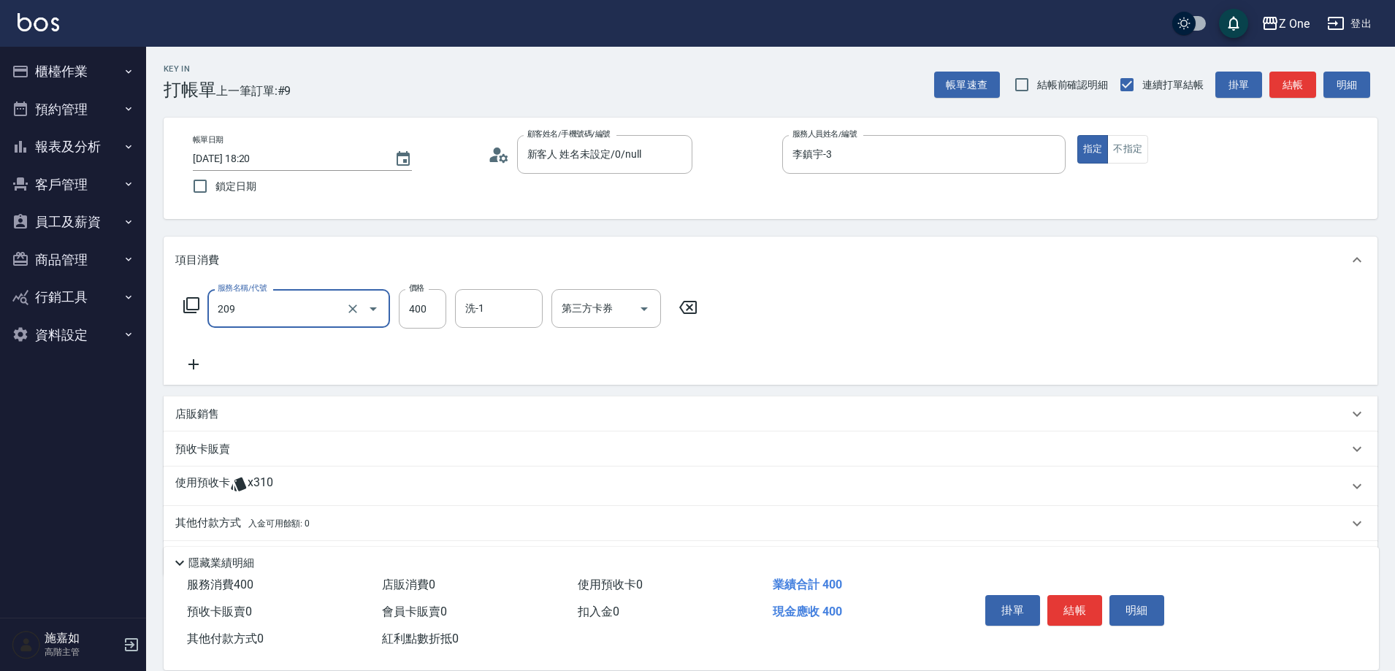
type input "剪髮$400(209)"
type input "500"
click at [1061, 613] on button "結帳" at bounding box center [1074, 610] width 55 height 31
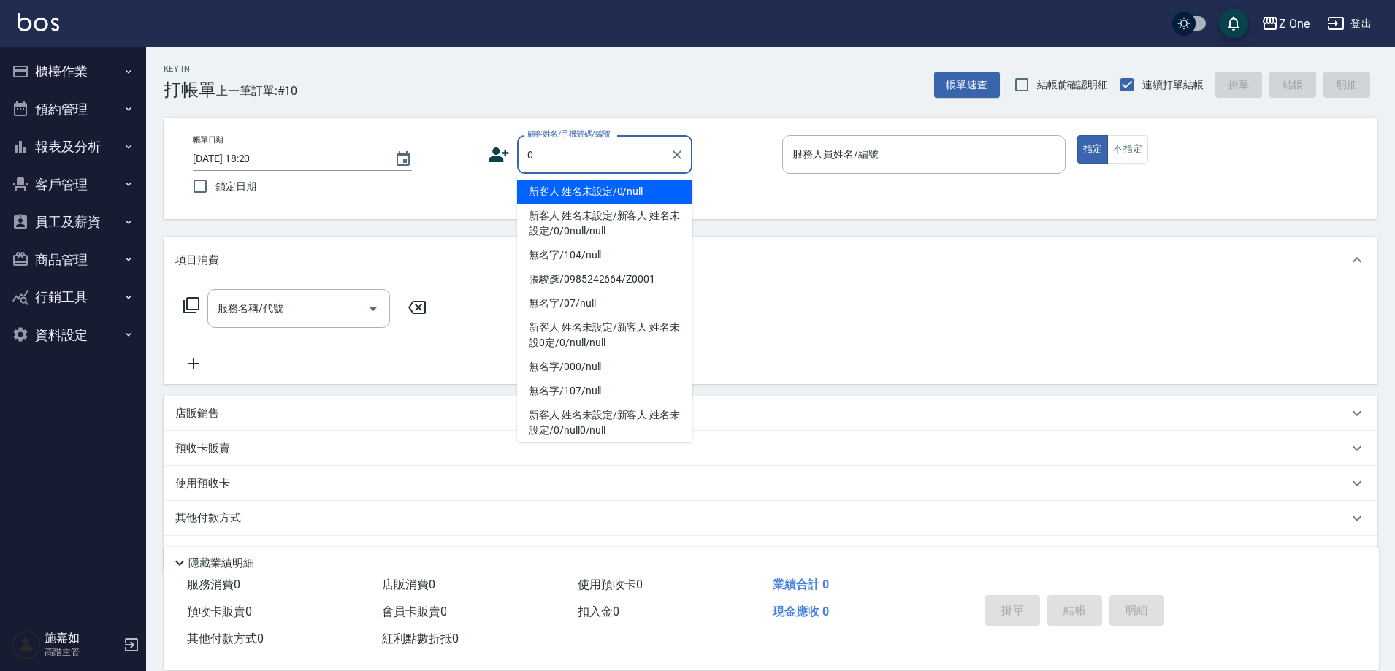
type input "新客人 姓名未設定/0/null"
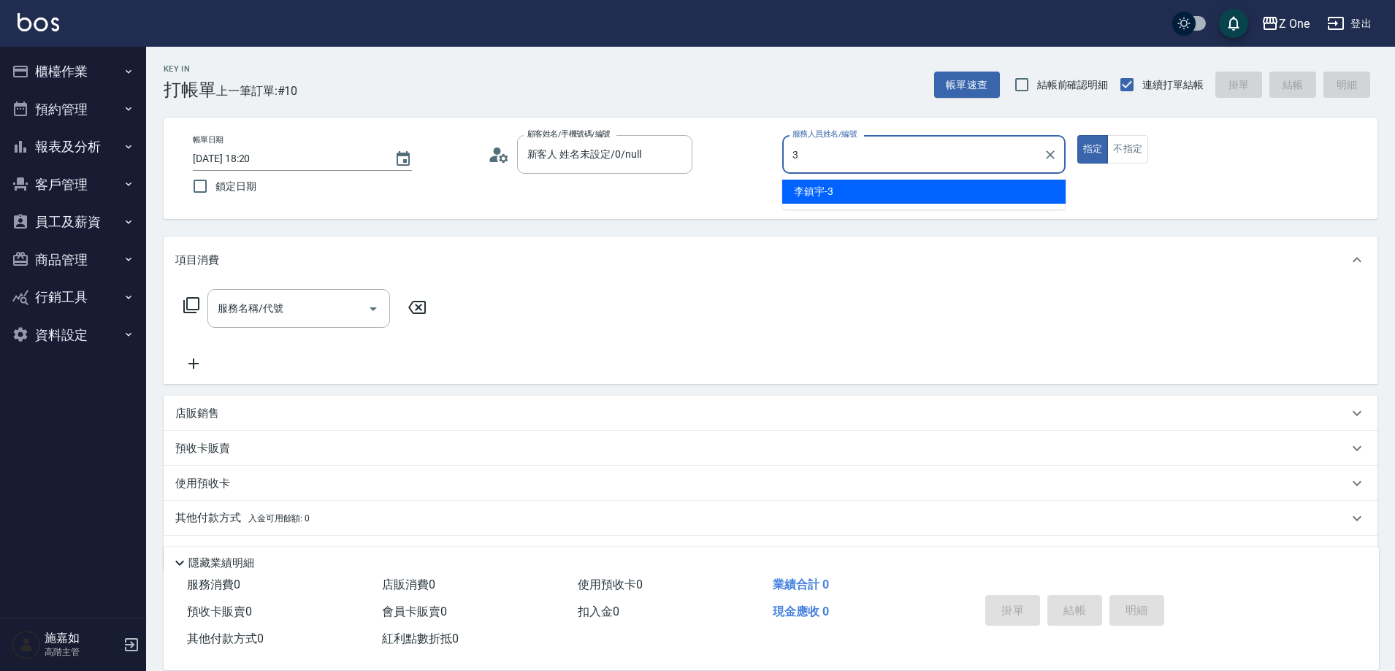
type input "李鎮宇-3"
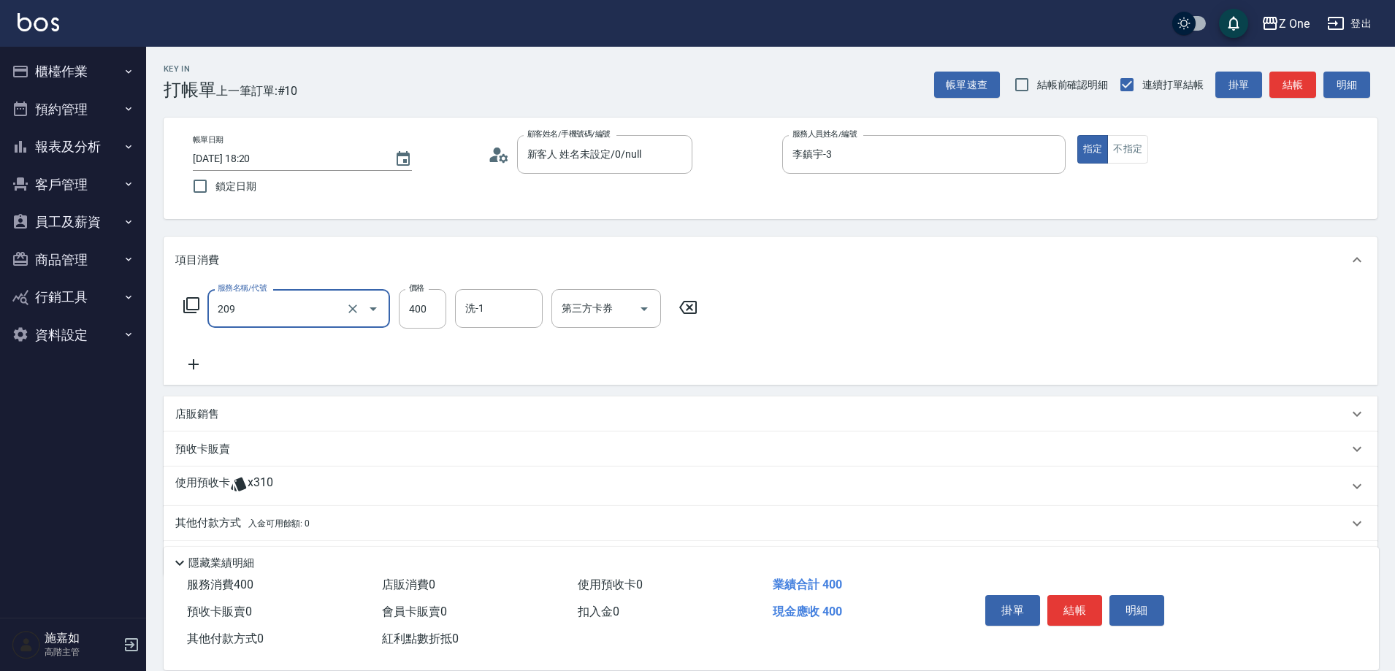
type input "剪髮$400(209)"
type input "500"
click at [1085, 606] on button "結帳" at bounding box center [1074, 610] width 55 height 31
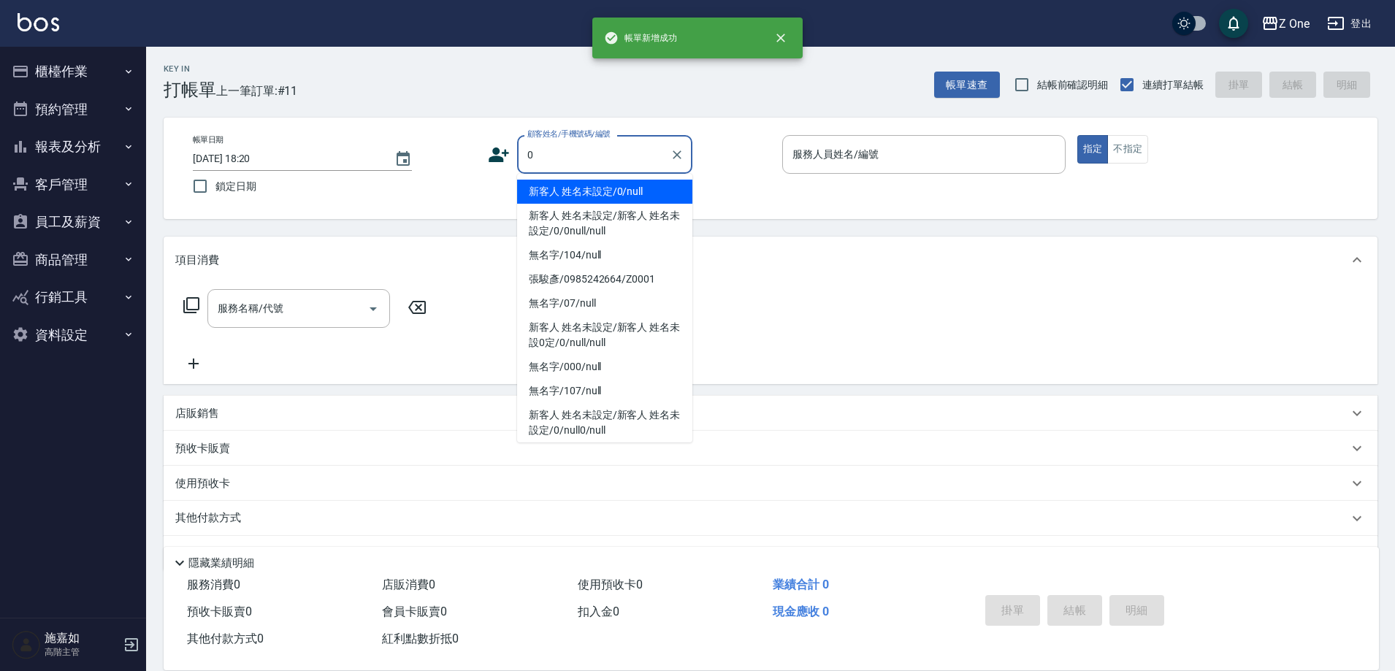
type input "新客人 姓名未設定/0/null"
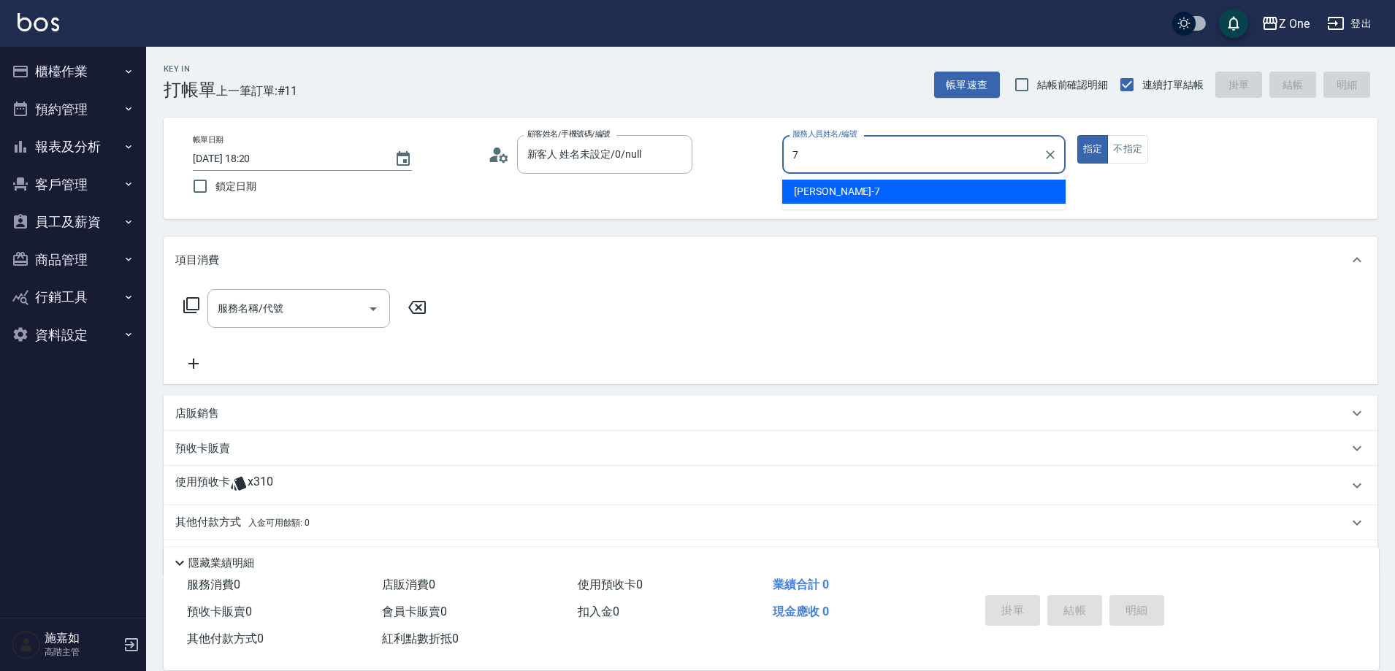
type input "[PERSON_NAME]-7"
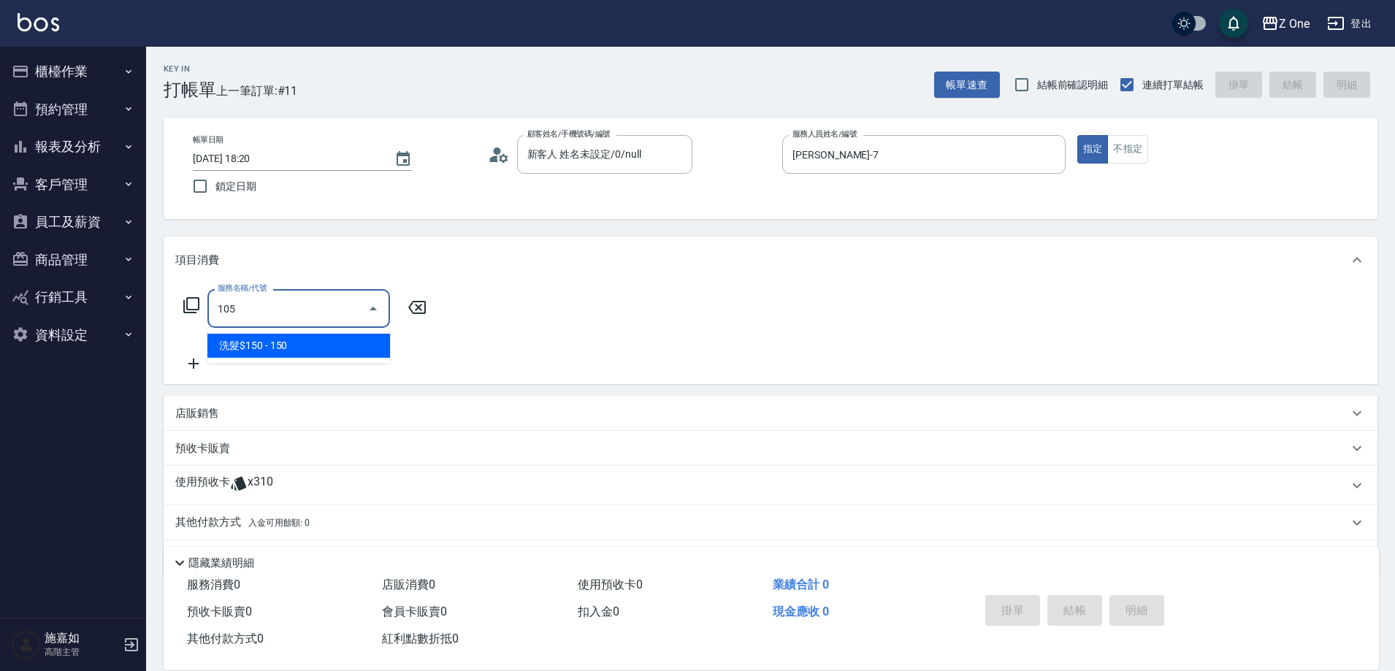
type input "洗髮$150(105)"
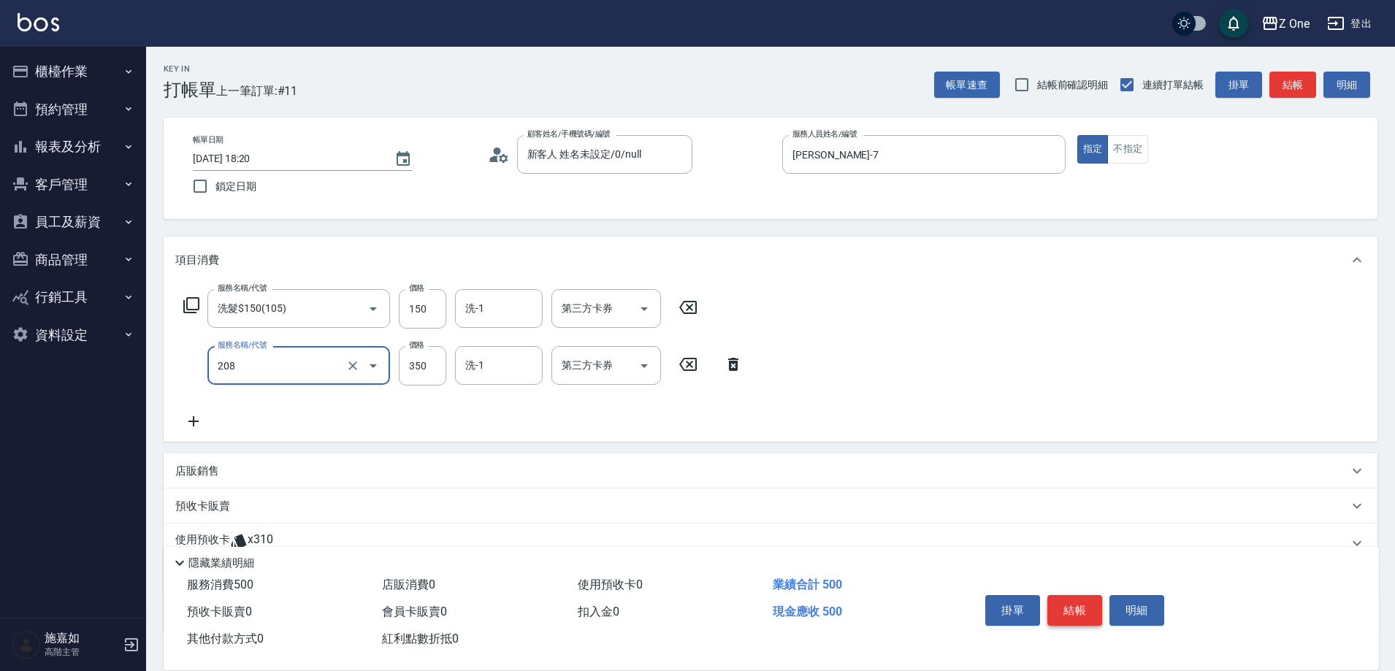
type input "剪髮$350(208)"
click at [1078, 605] on button "結帳" at bounding box center [1074, 610] width 55 height 31
type input "[DATE] 18:21"
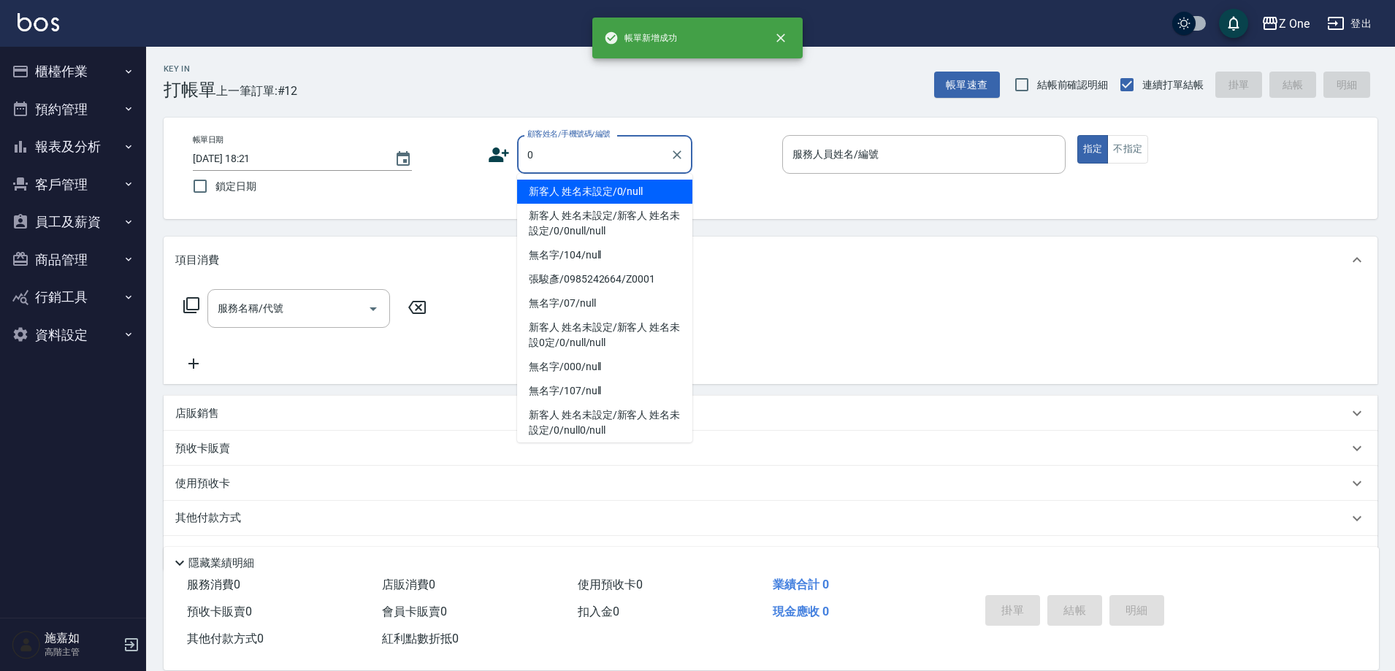
type input "新客人 姓名未設定/0/null"
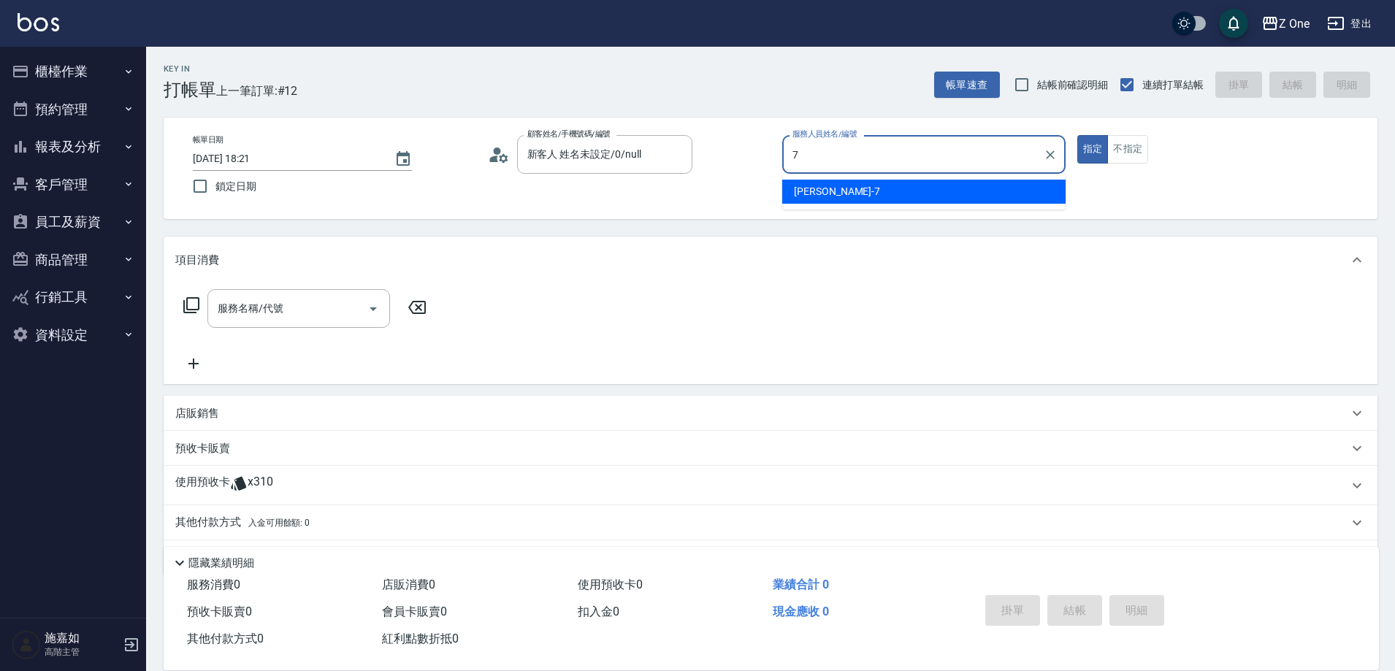
type input "[PERSON_NAME]-7"
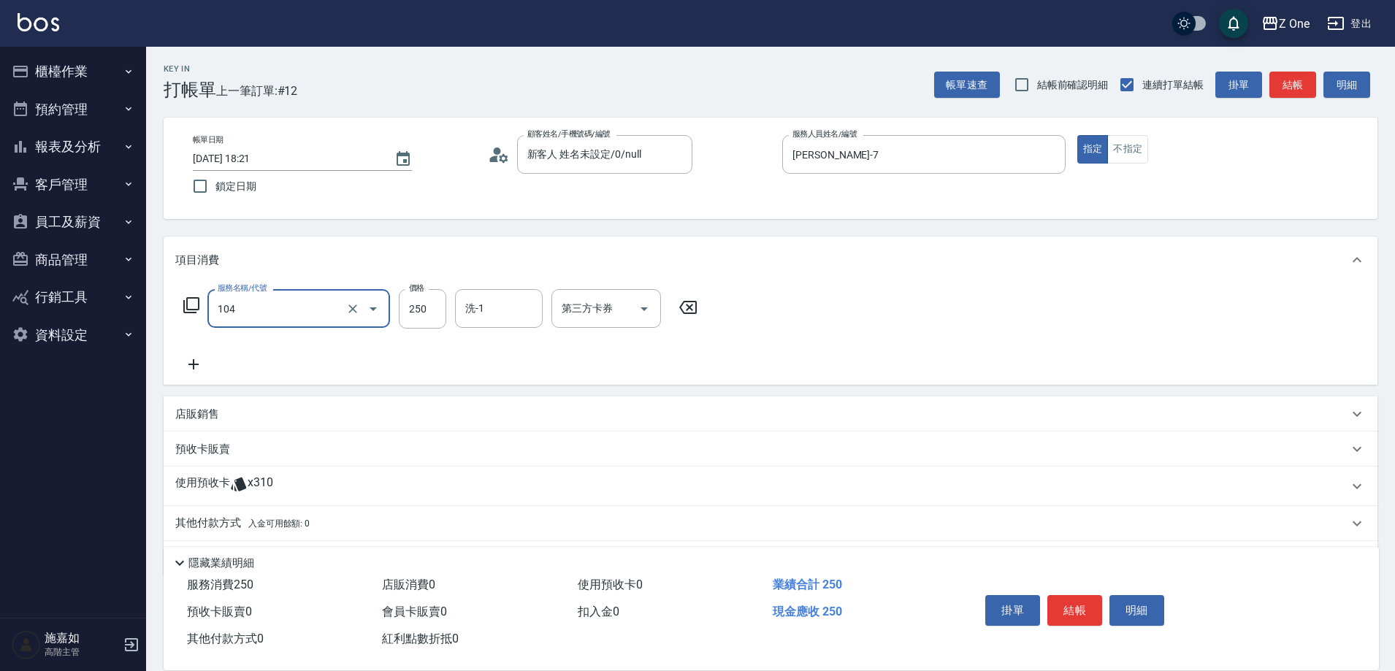
type input "洗髮$250(104)"
type input "300"
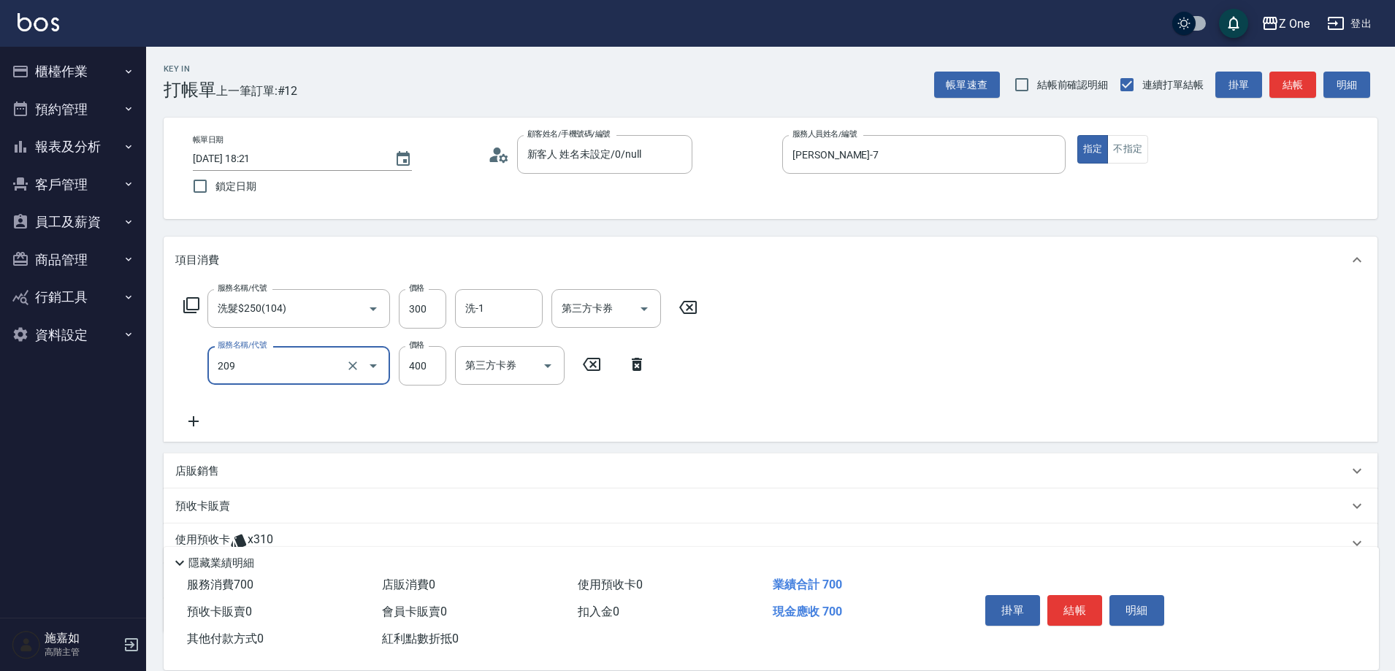
type input "剪髮$400(209)"
type input "700"
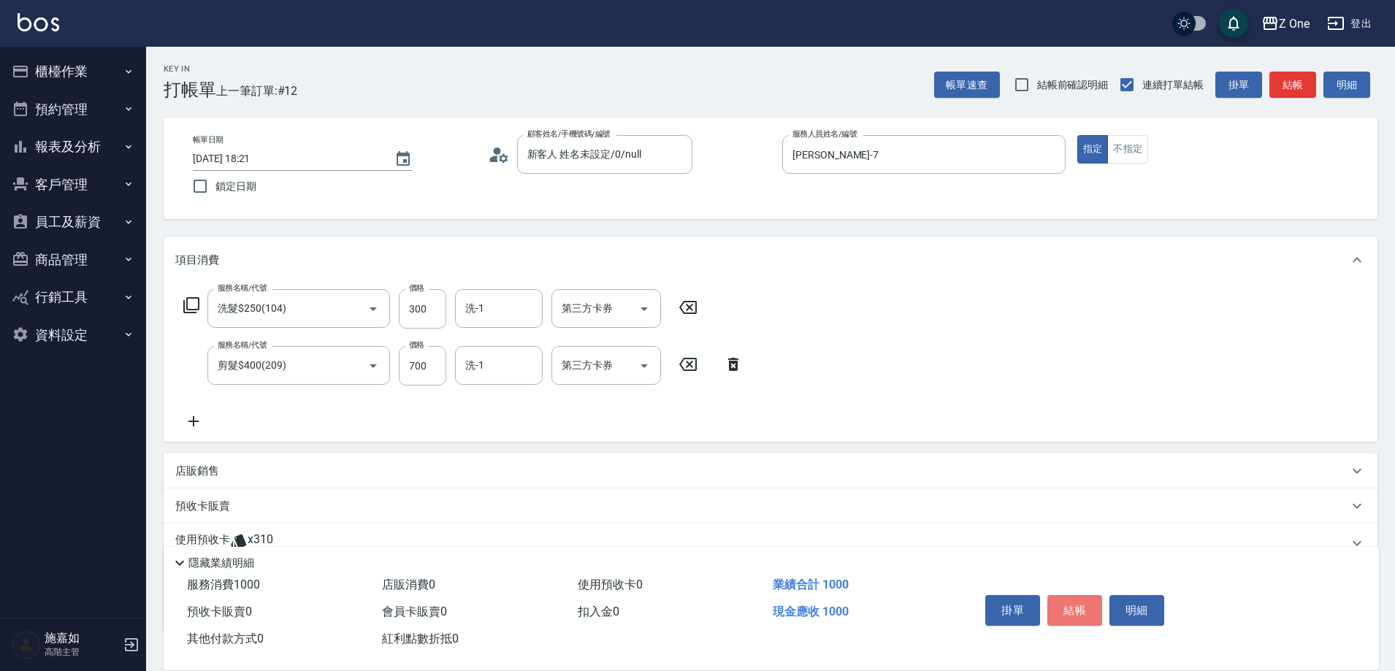
click at [1076, 606] on button "結帳" at bounding box center [1074, 610] width 55 height 31
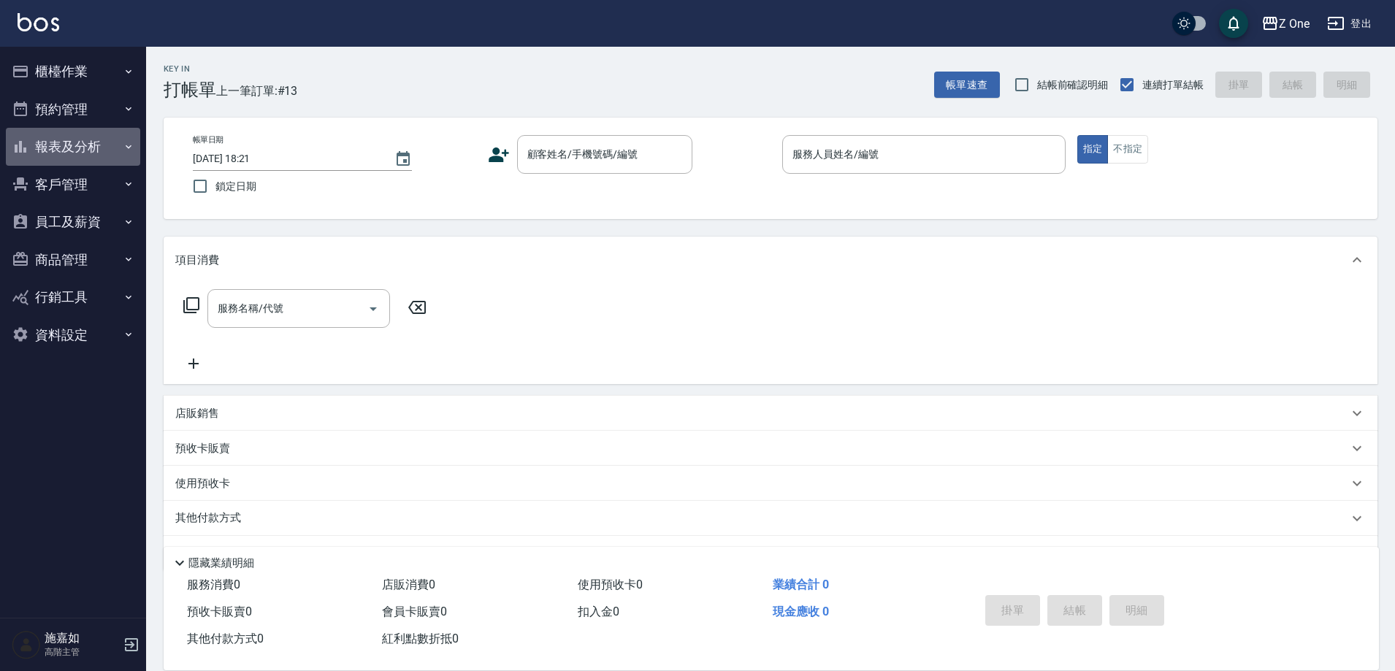
click at [102, 148] on button "報表及分析" at bounding box center [73, 147] width 134 height 38
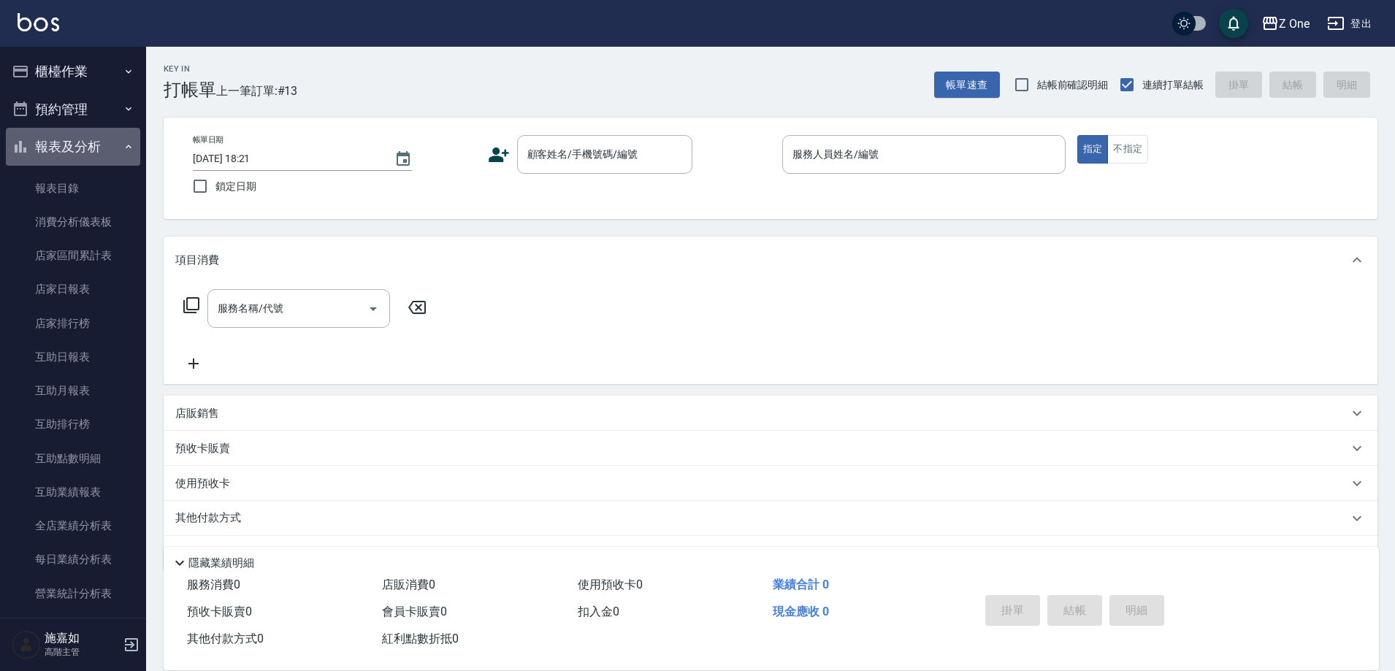
click at [123, 146] on icon "button" at bounding box center [129, 147] width 12 height 12
